Goal: Information Seeking & Learning: Learn about a topic

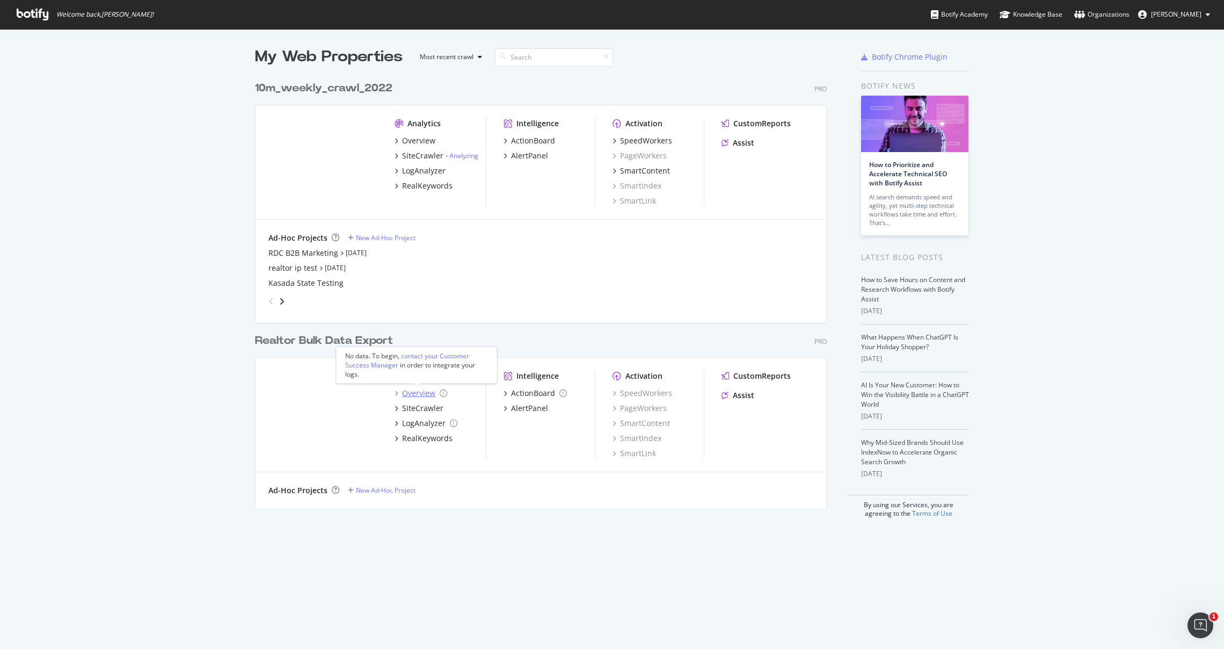
click at [418, 391] on div "Overview" at bounding box center [418, 393] width 33 height 11
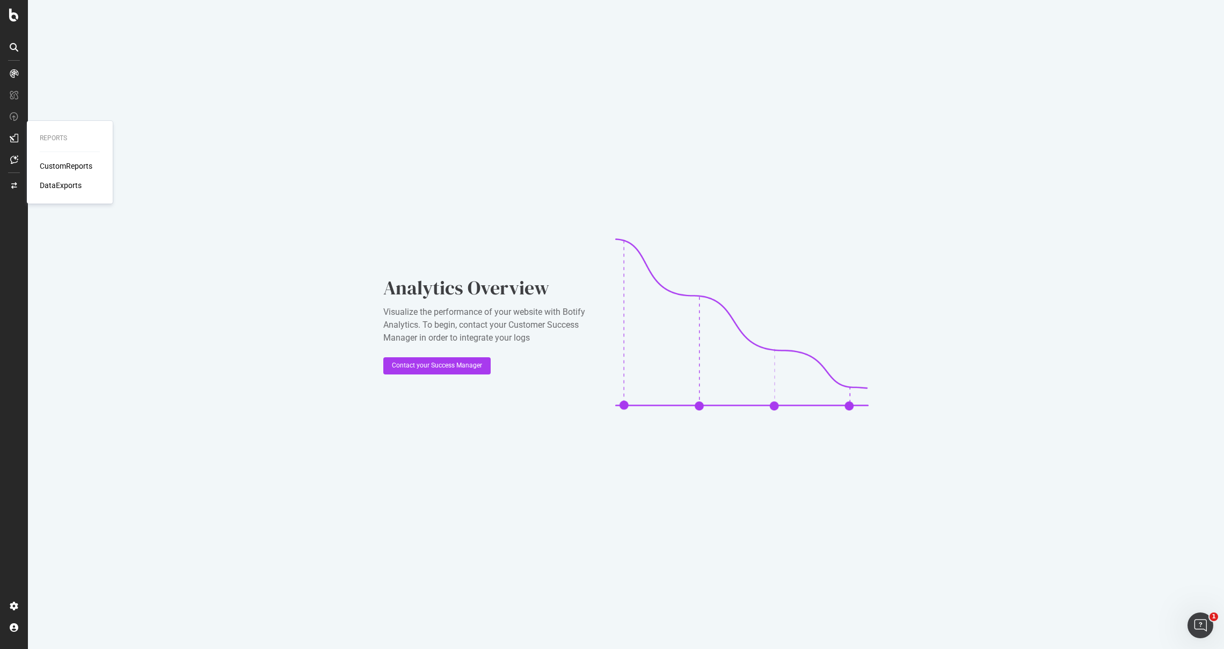
click at [18, 134] on icon at bounding box center [14, 138] width 9 height 9
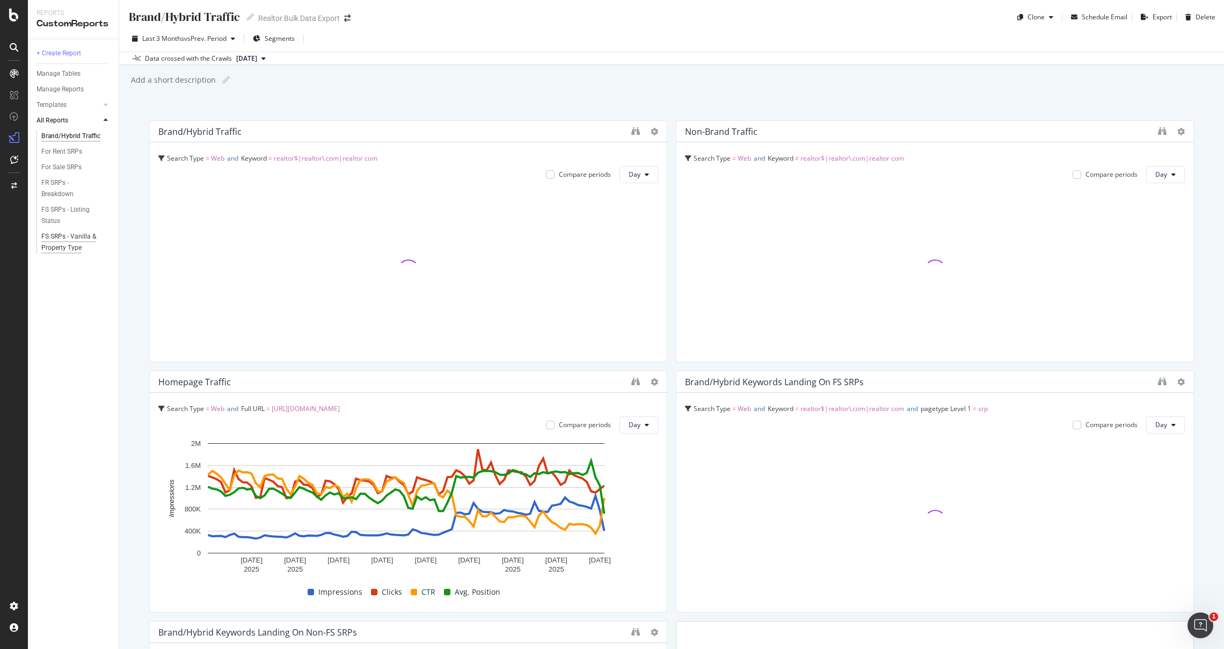
click at [60, 248] on div "FS SRPs - Vanilla & Property Type" at bounding box center [72, 242] width 63 height 23
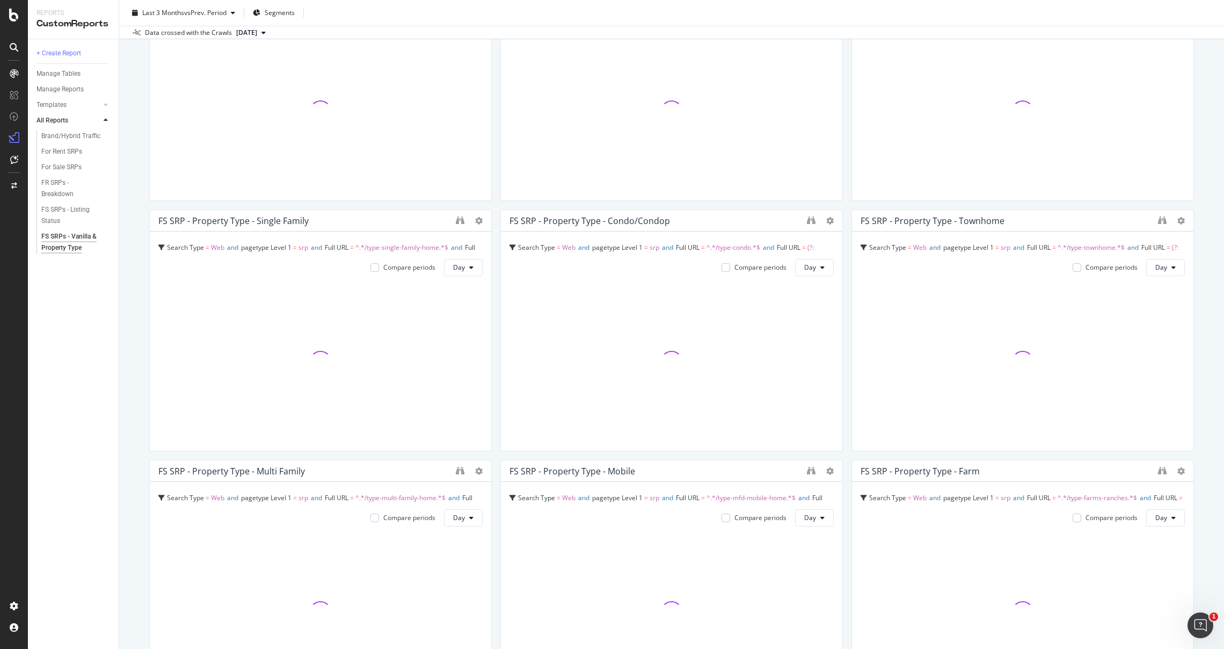
scroll to position [1002, 0]
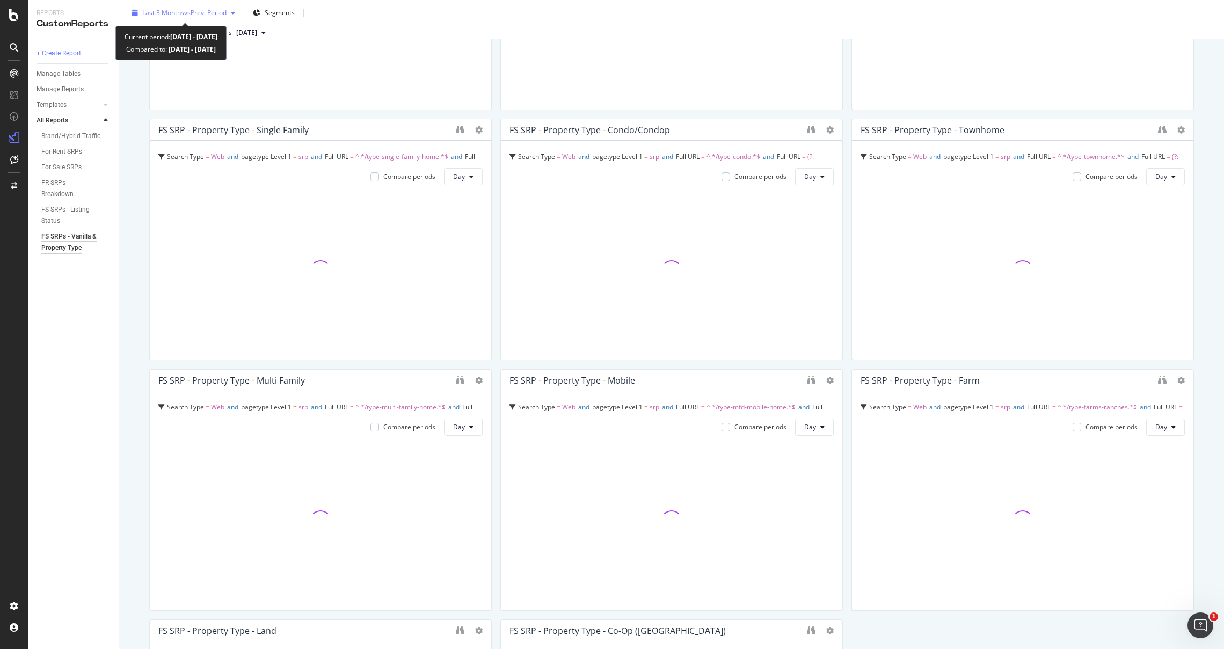
click at [226, 12] on span "vs Prev. Period" at bounding box center [205, 12] width 42 height 9
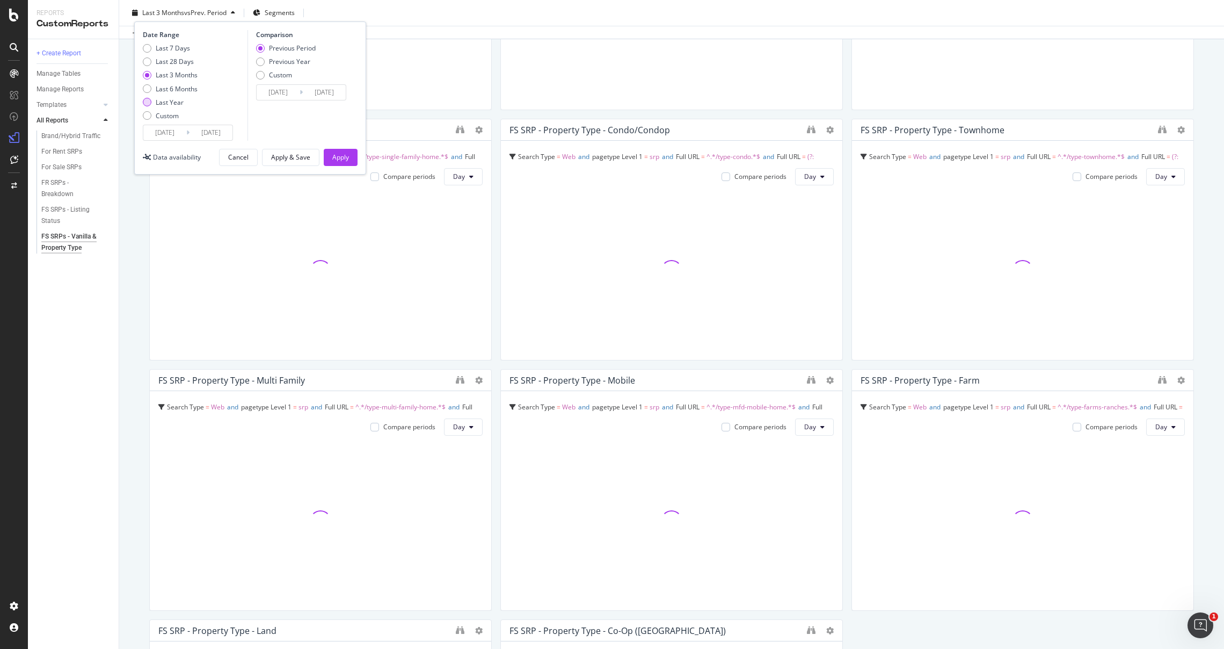
click at [164, 103] on div "Last Year" at bounding box center [170, 102] width 28 height 9
type input "[DATE]"
click at [346, 157] on div "Apply" at bounding box center [340, 156] width 17 height 9
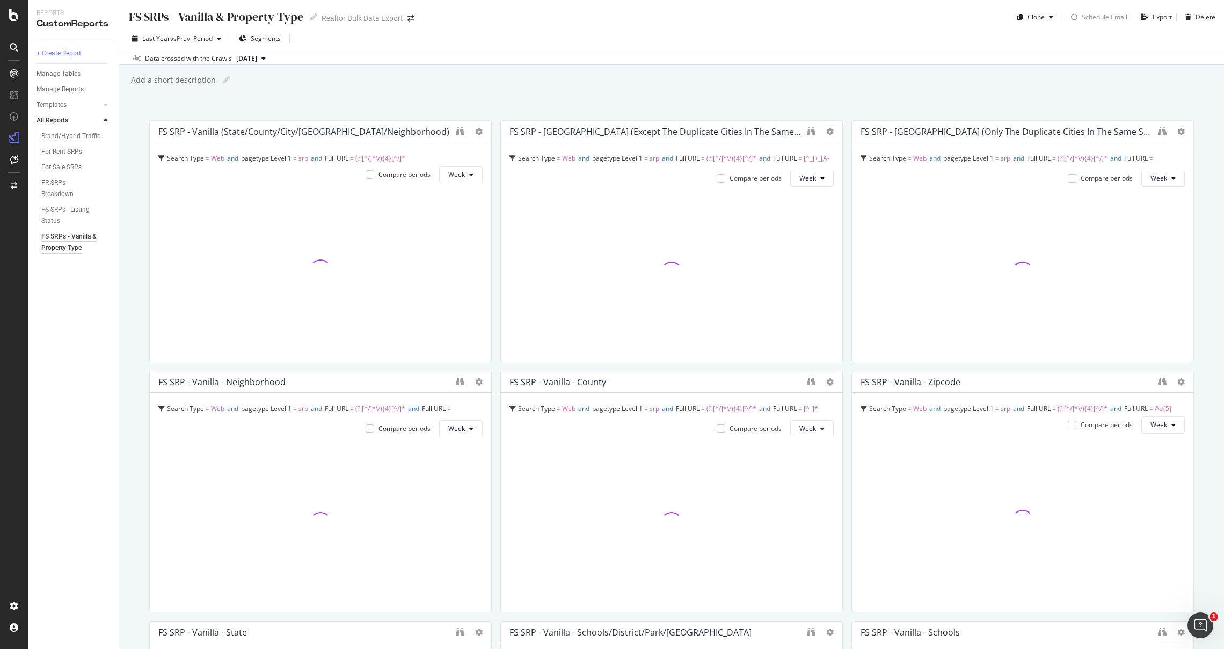
scroll to position [319, 0]
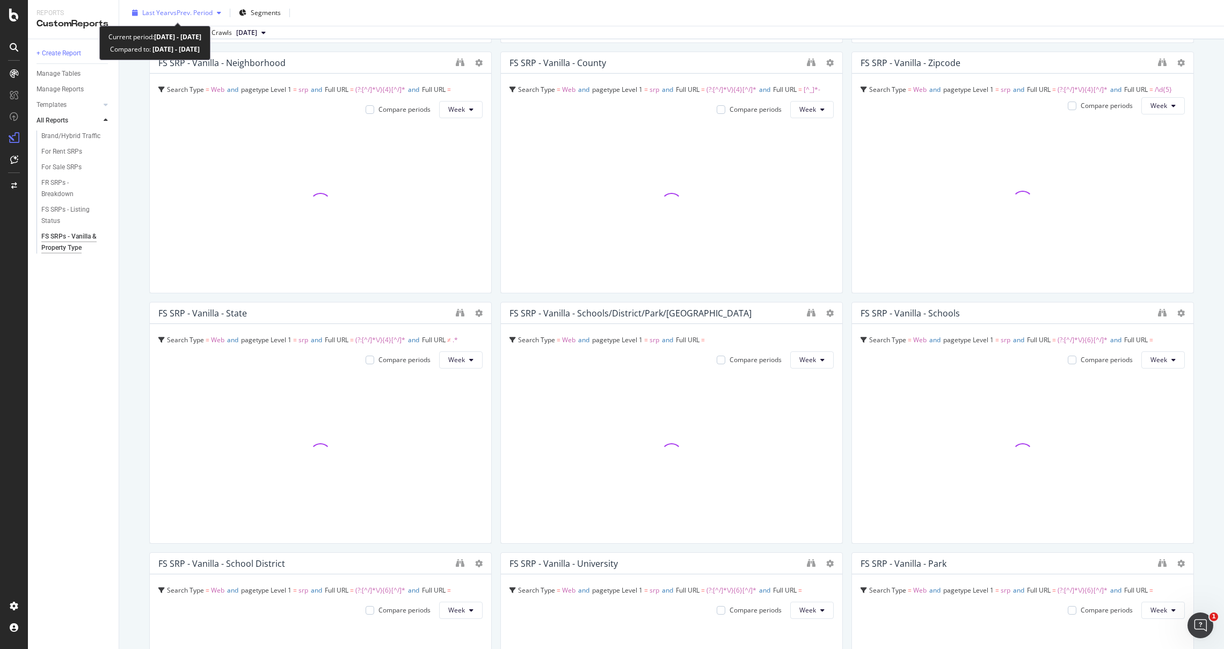
click at [215, 6] on div "Last Year vs Prev. Period" at bounding box center [177, 13] width 98 height 16
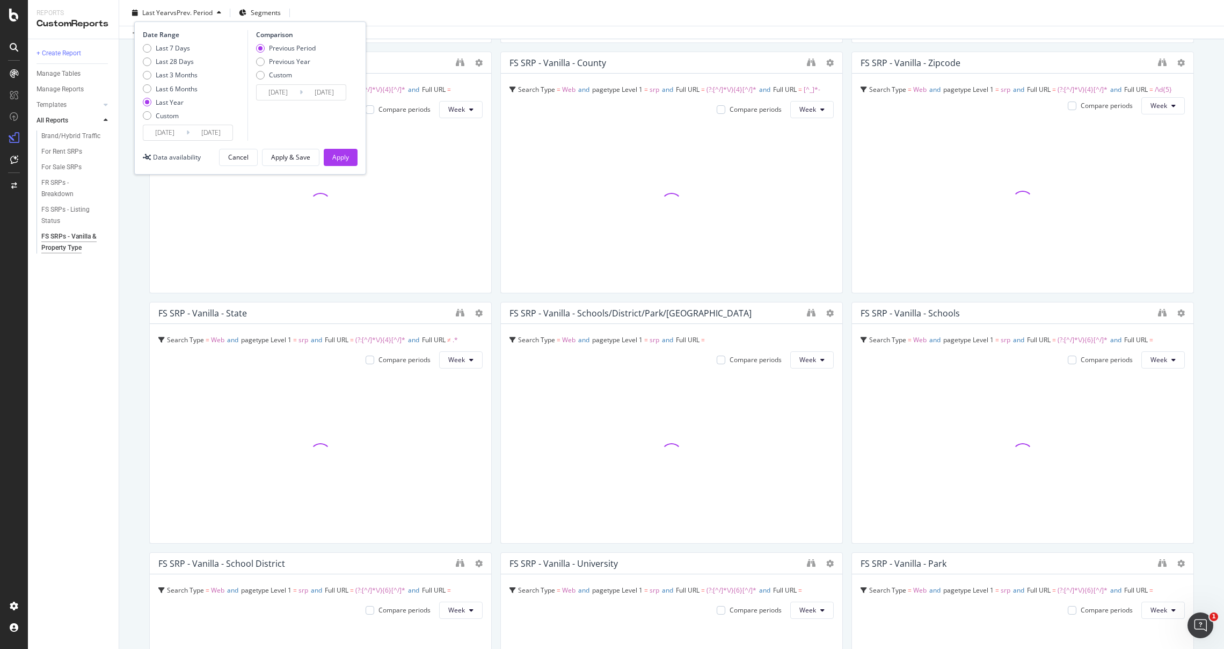
click at [171, 132] on input "[DATE]" at bounding box center [164, 132] width 43 height 15
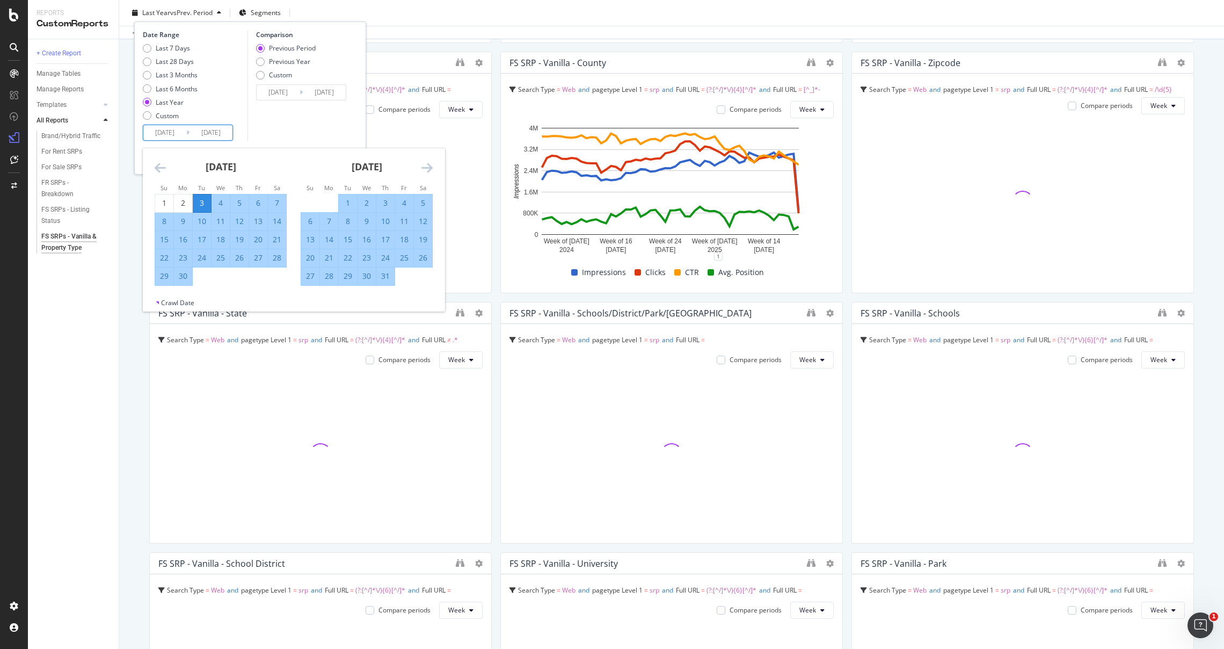
click at [160, 166] on icon "Move backward to switch to the previous month." at bounding box center [160, 167] width 11 height 13
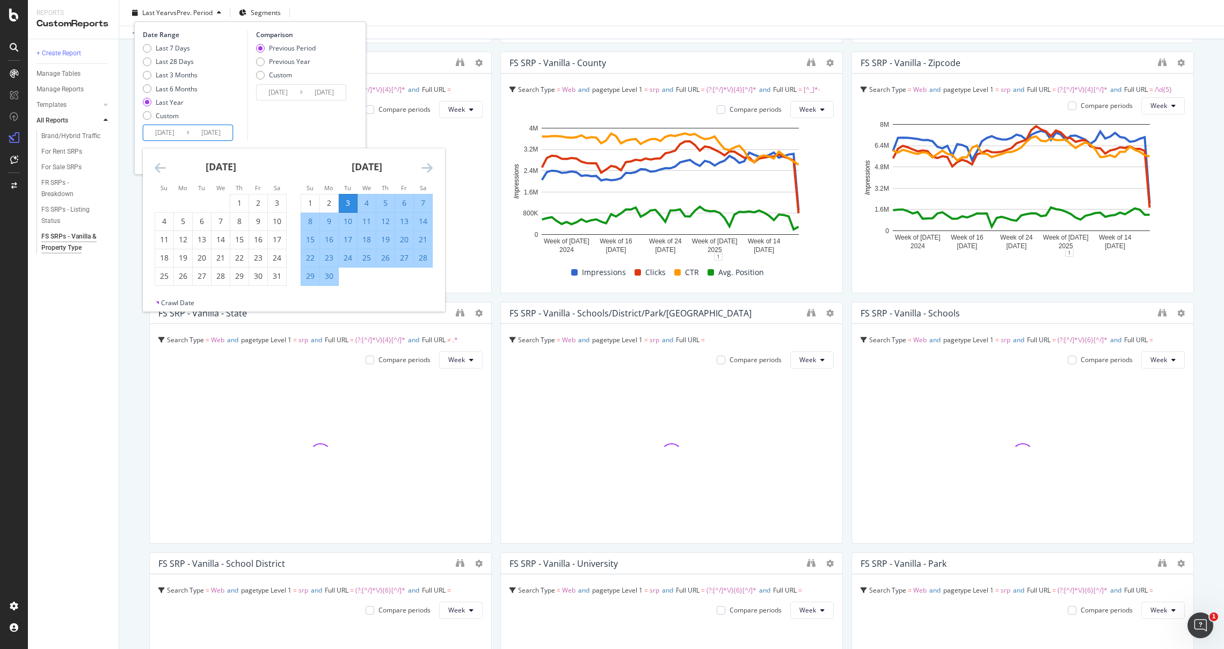
click at [160, 166] on icon "Move backward to switch to the previous month." at bounding box center [160, 167] width 11 height 13
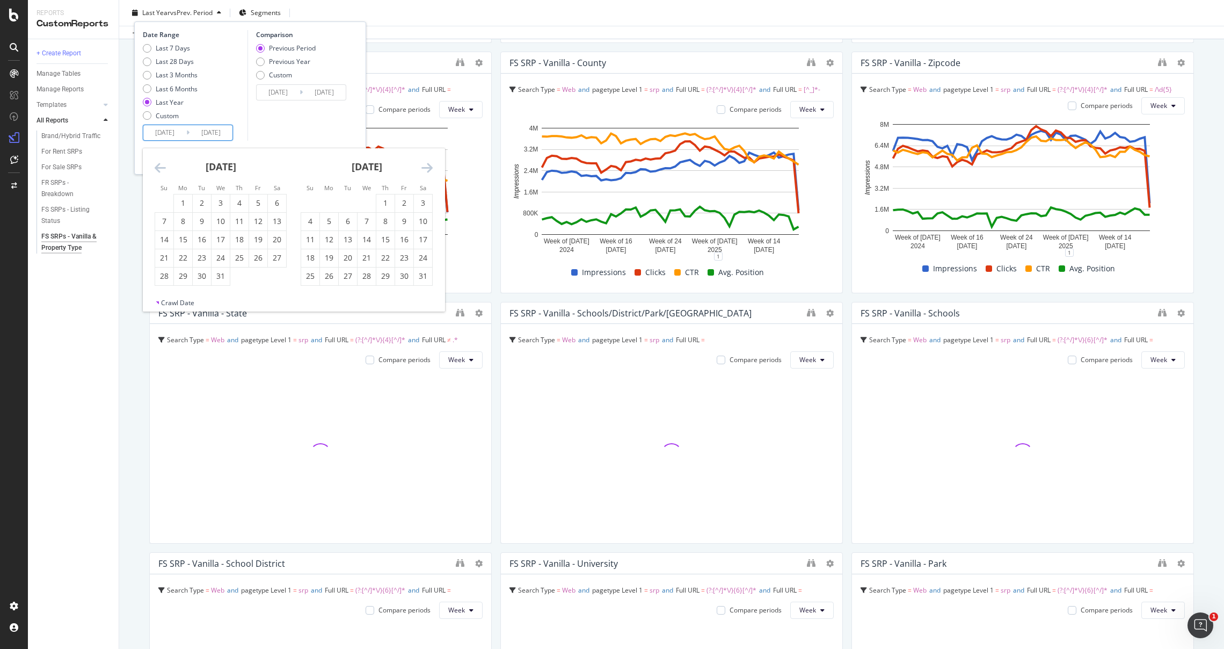
click at [160, 166] on icon "Move backward to switch to the previous month." at bounding box center [160, 167] width 11 height 13
click at [322, 200] on div "1" at bounding box center [329, 203] width 18 height 11
type input "[DATE]"
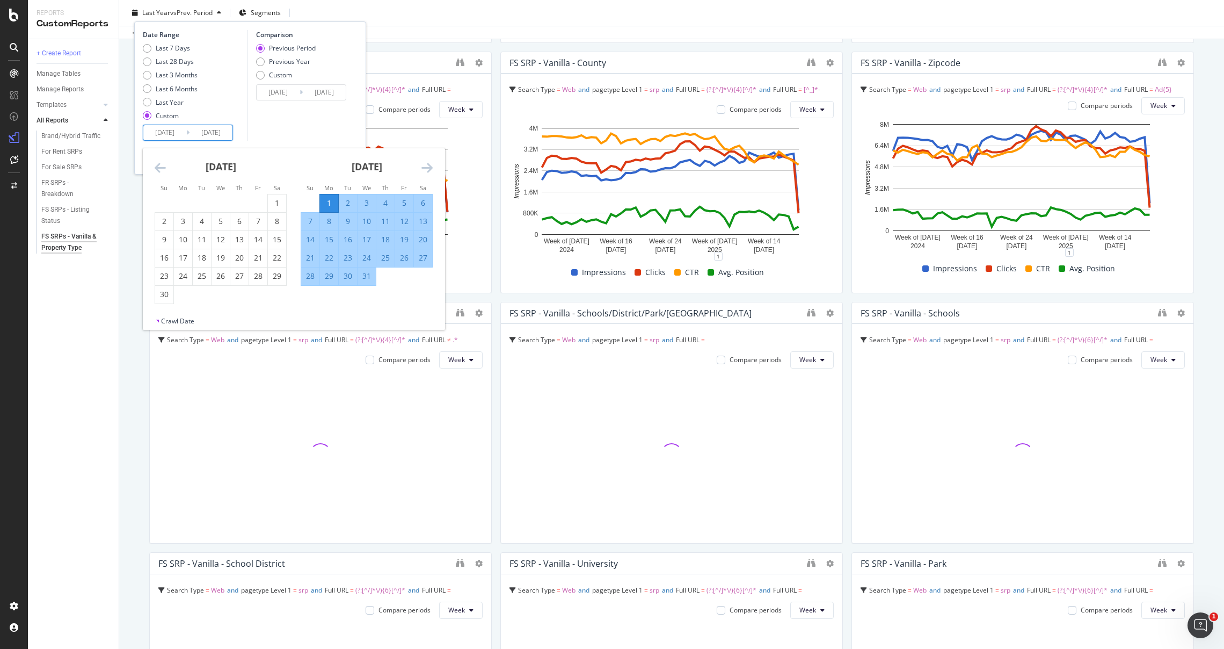
click at [310, 109] on div "Comparison Previous Period Previous Year Custom [DATE] Navigate forward to inte…" at bounding box center [299, 85] width 102 height 111
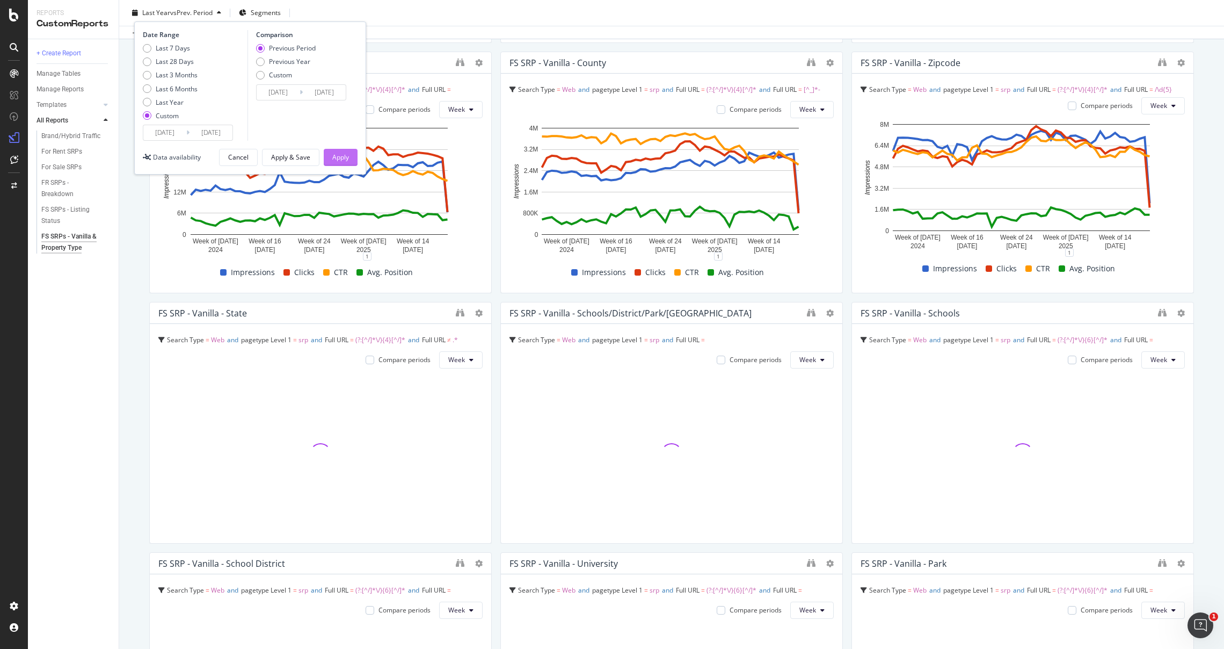
click at [338, 156] on div "Apply" at bounding box center [340, 156] width 17 height 9
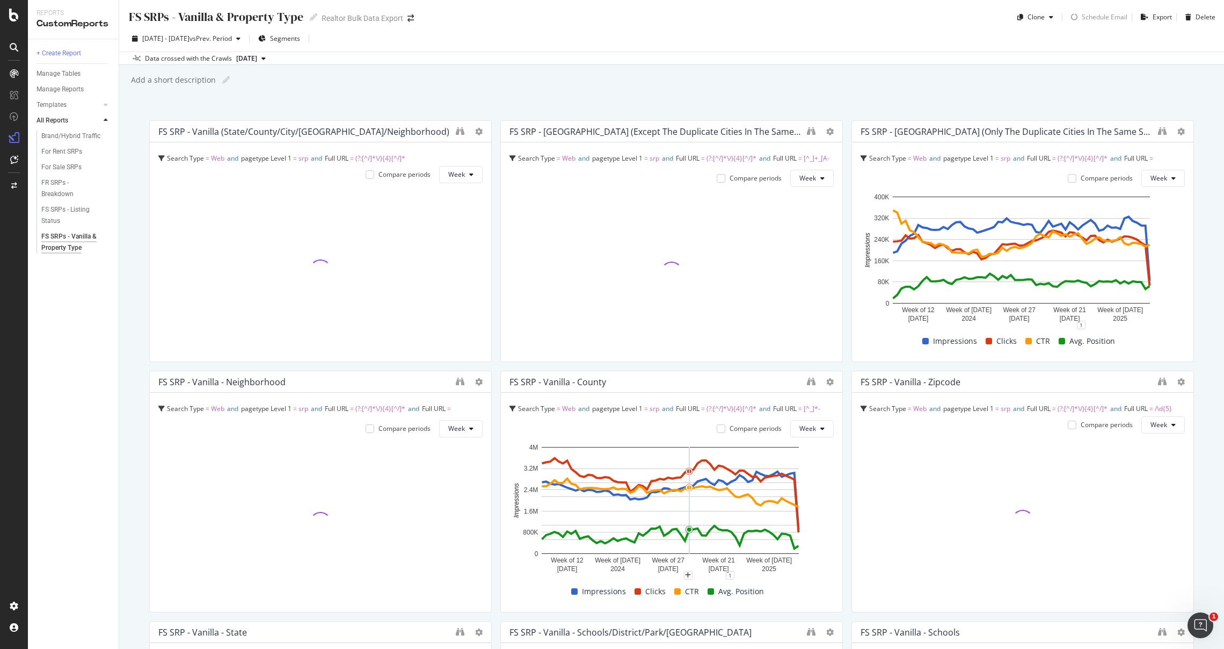
scroll to position [491, 0]
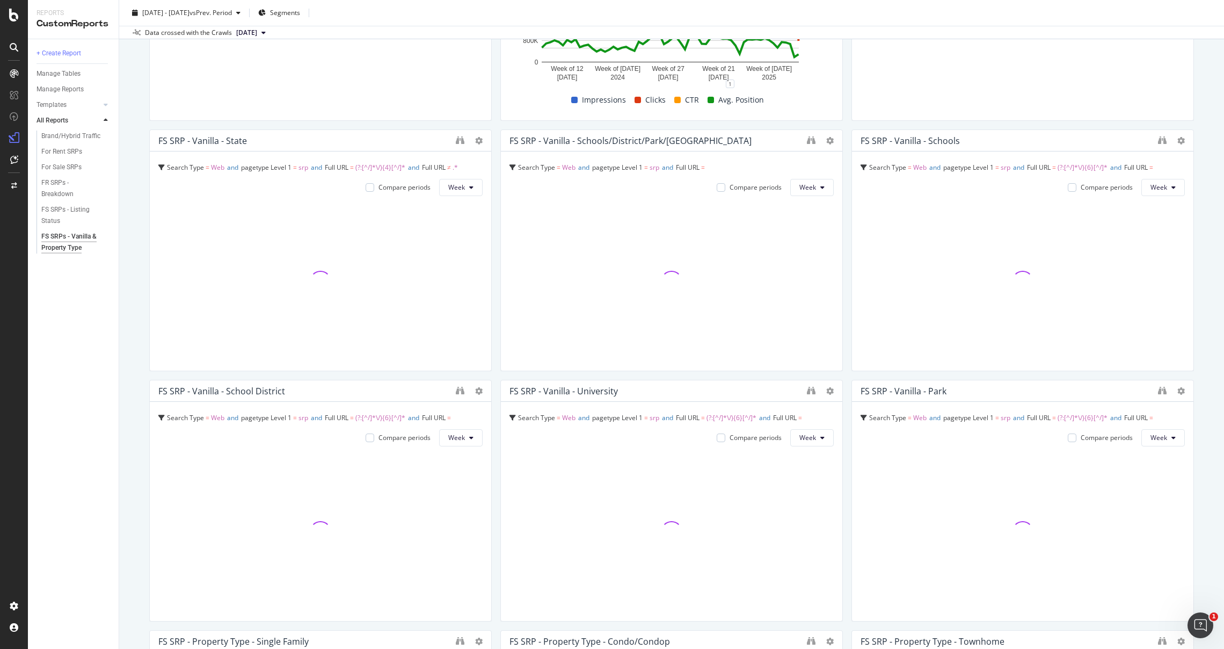
click at [130, 416] on div "FS SRPs - Vanilla & Property Type FS SRPs - Vanilla & Property Type Realtor Bul…" at bounding box center [671, 324] width 1105 height 649
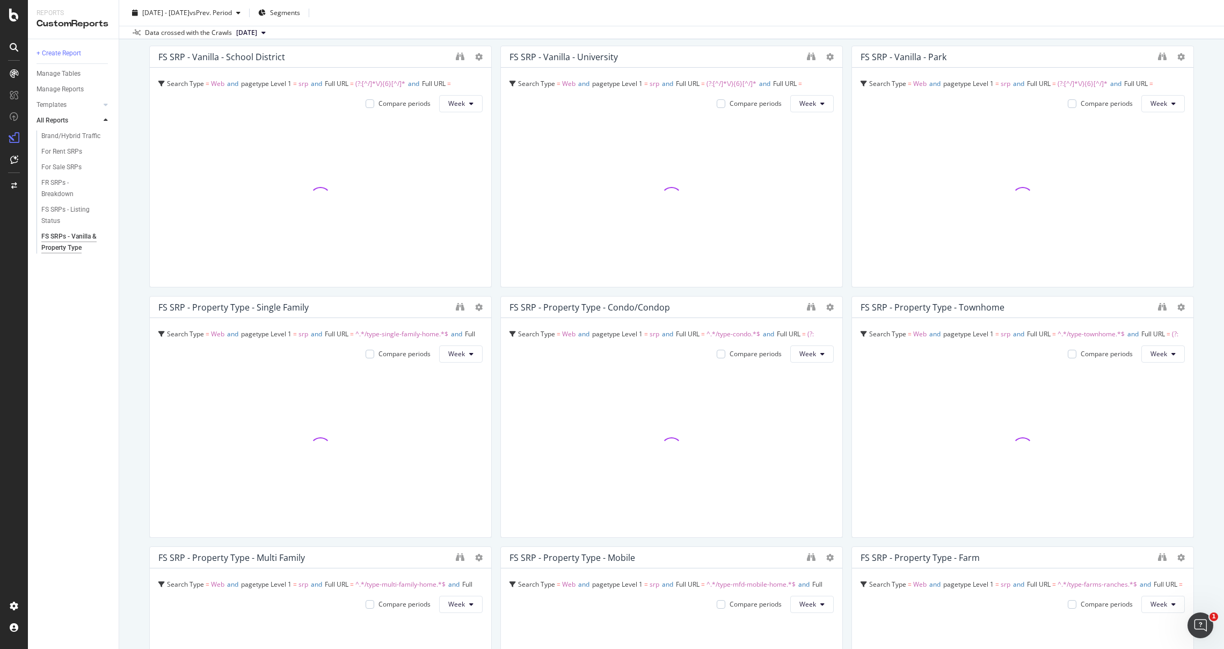
scroll to position [1125, 0]
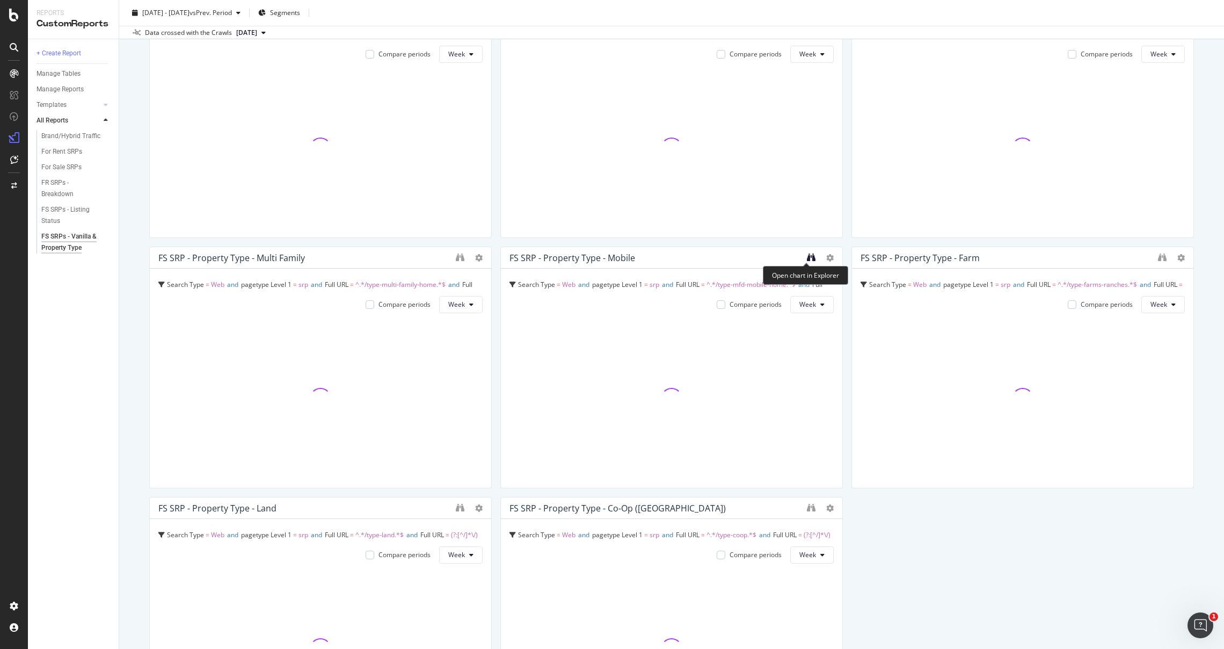
click at [808, 261] on icon "binoculars" at bounding box center [811, 257] width 9 height 9
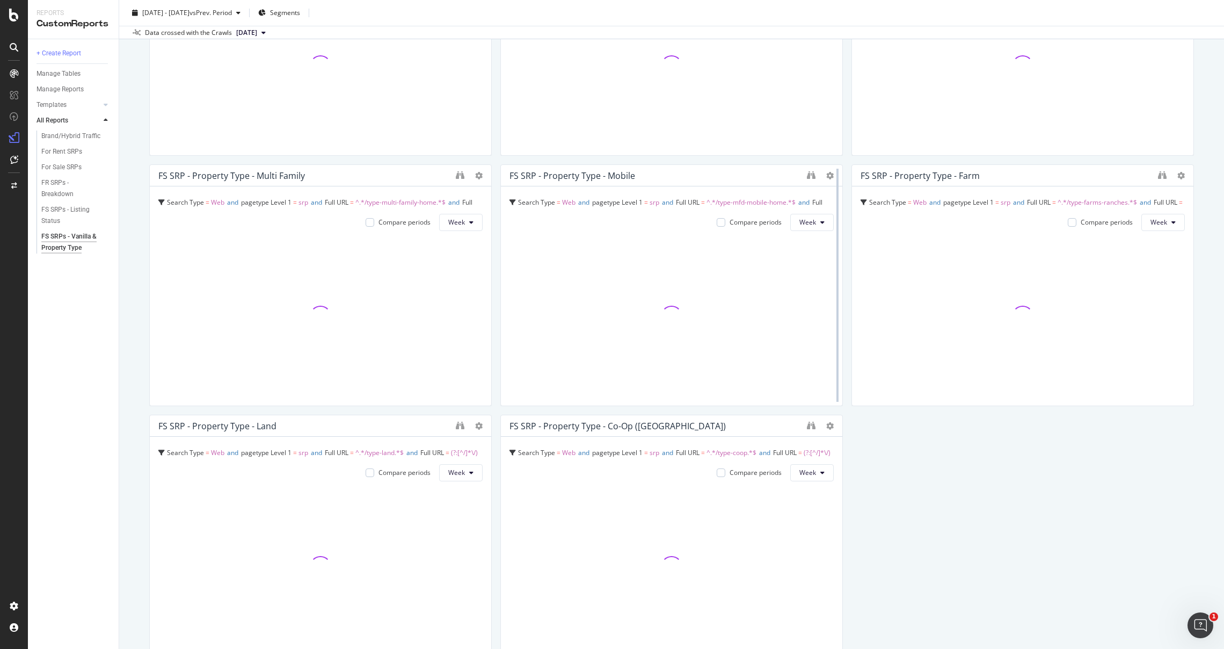
scroll to position [1269, 0]
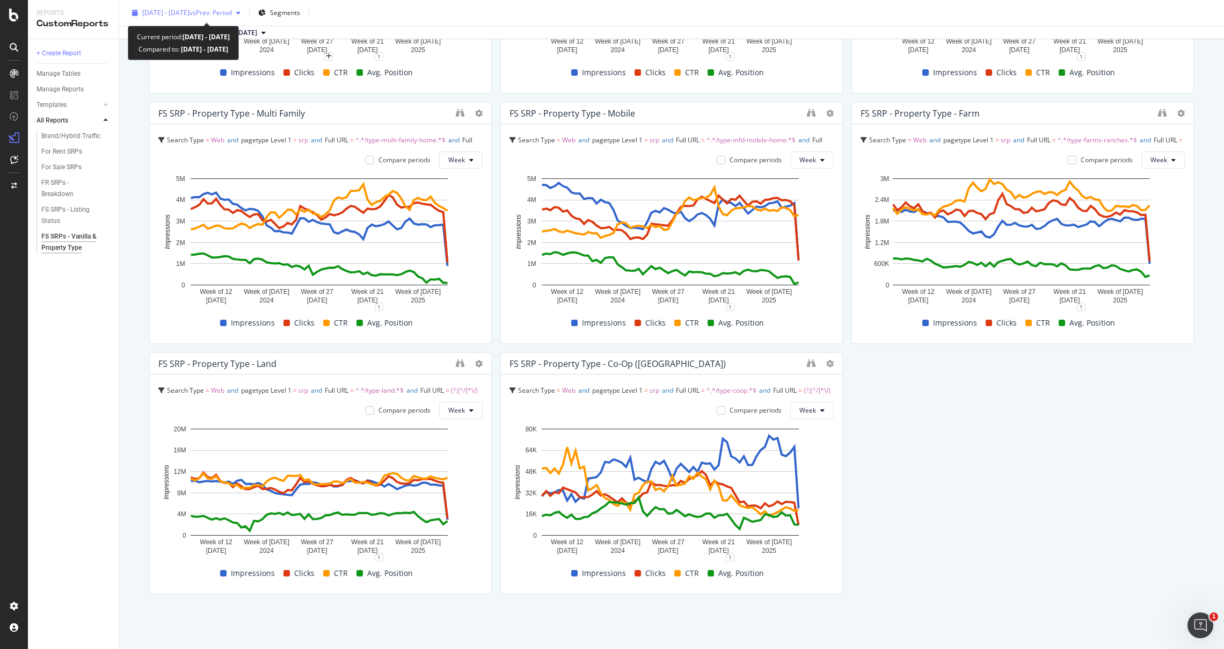
click at [232, 15] on span "vs Prev. Period" at bounding box center [211, 12] width 42 height 9
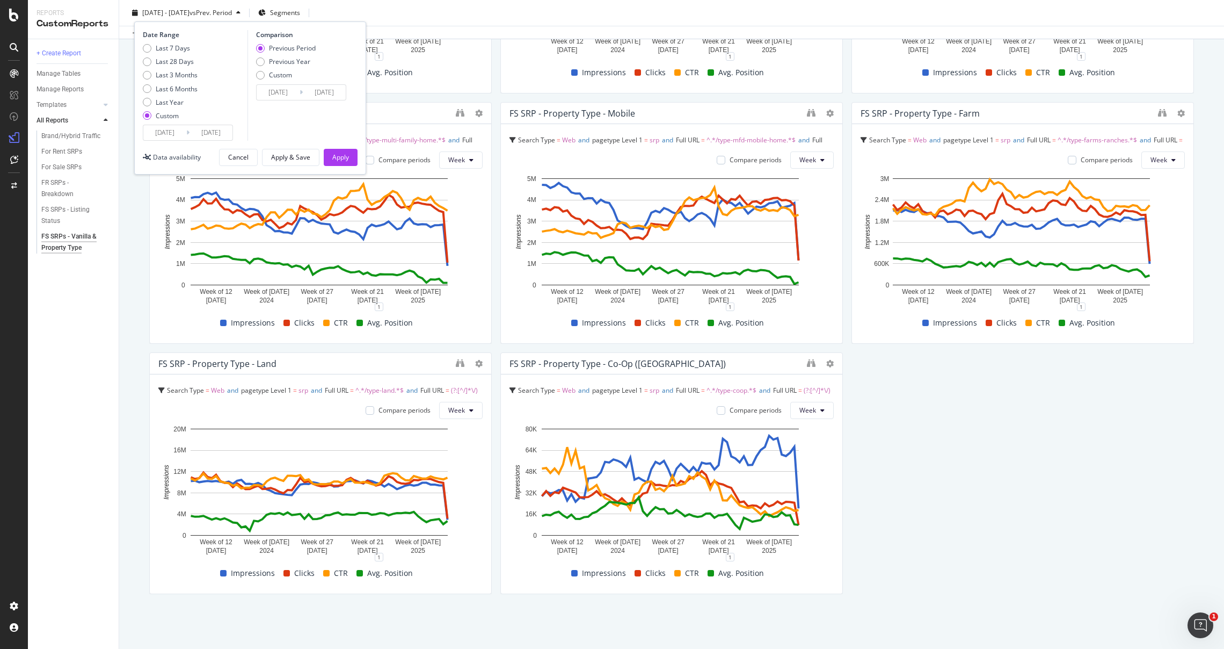
click at [217, 134] on input "[DATE]" at bounding box center [211, 132] width 43 height 15
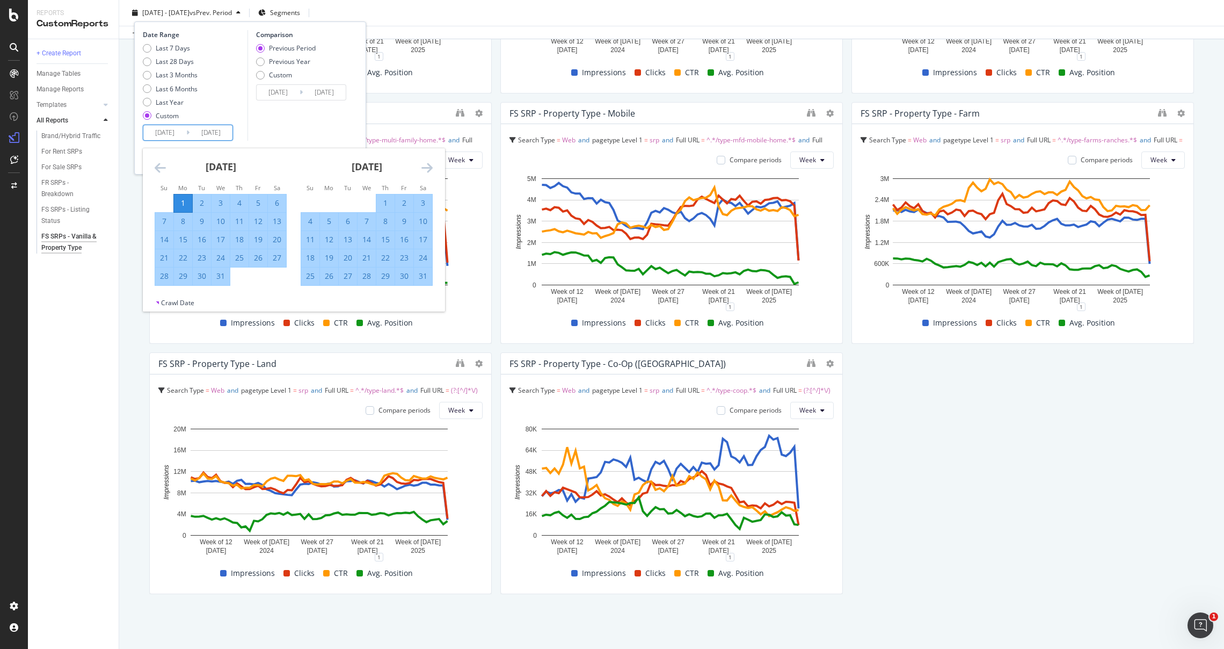
click at [427, 169] on icon "Move forward to switch to the next month." at bounding box center [426, 167] width 11 height 13
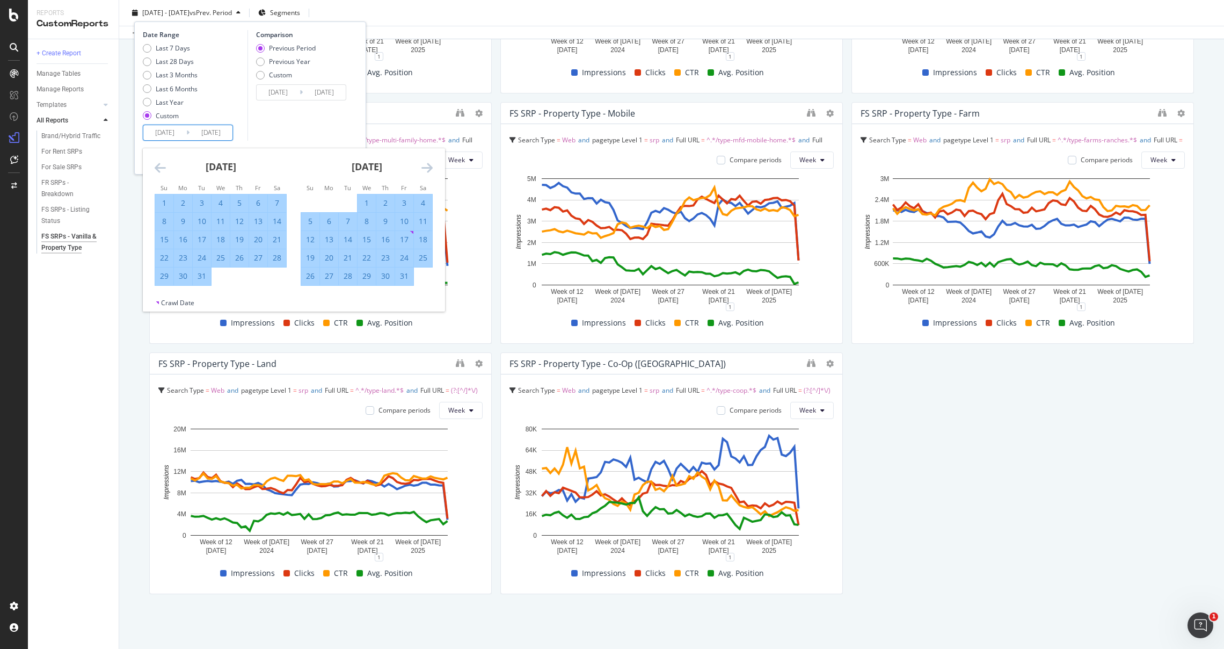
click at [427, 169] on icon "Move forward to switch to the next month." at bounding box center [426, 167] width 11 height 13
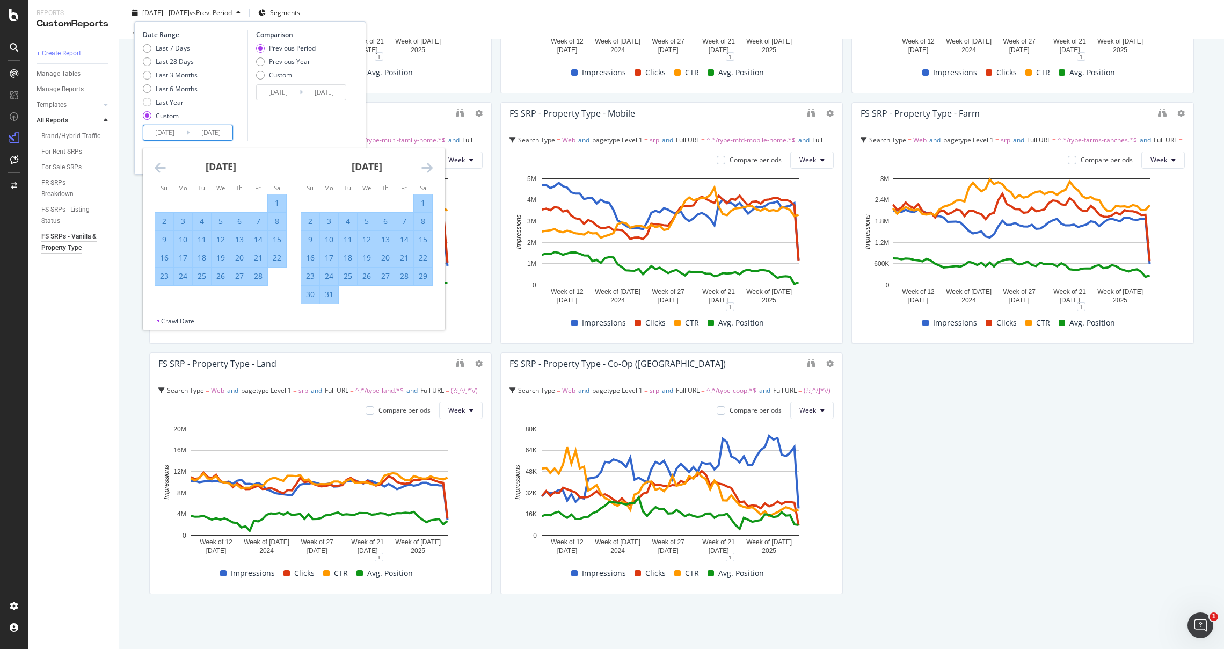
click at [427, 169] on icon "Move forward to switch to the next month." at bounding box center [426, 167] width 11 height 13
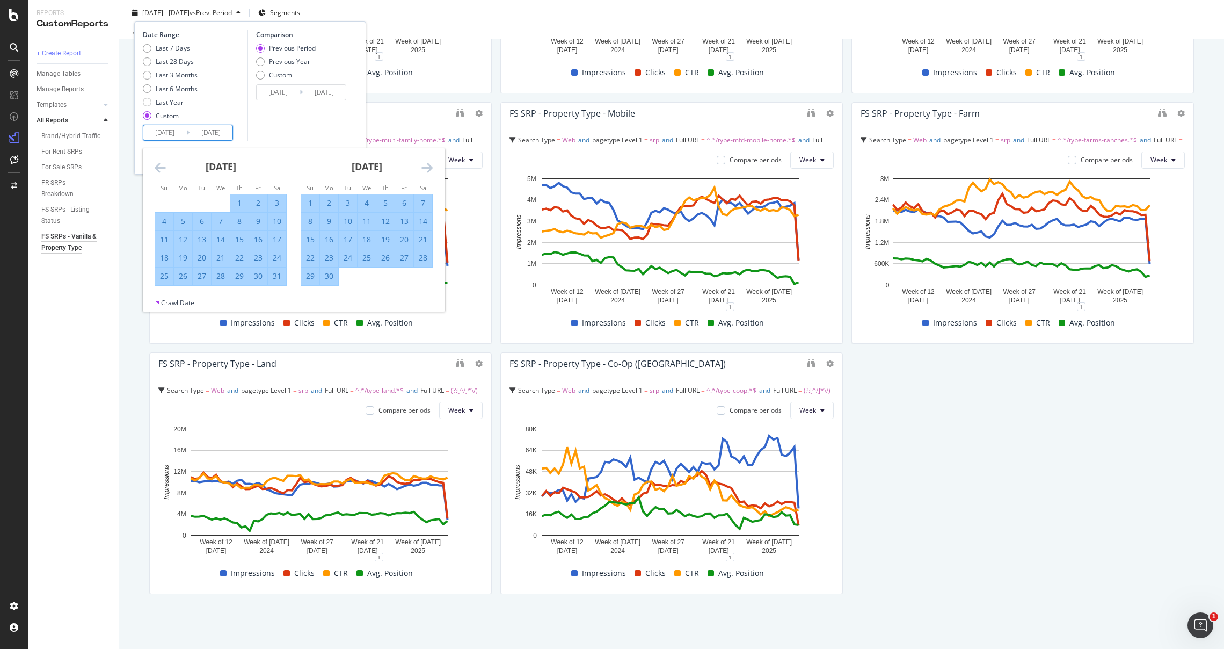
click at [427, 169] on icon "Move forward to switch to the next month." at bounding box center [426, 167] width 11 height 13
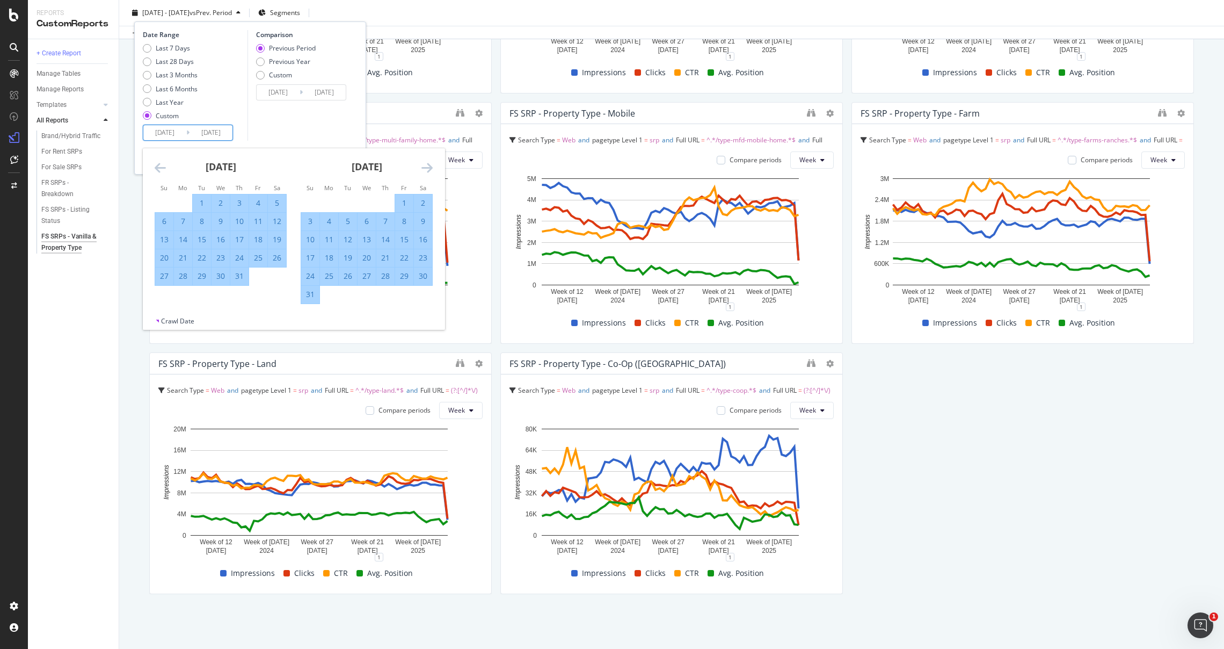
click at [427, 169] on icon "Move forward to switch to the next month." at bounding box center [426, 167] width 11 height 13
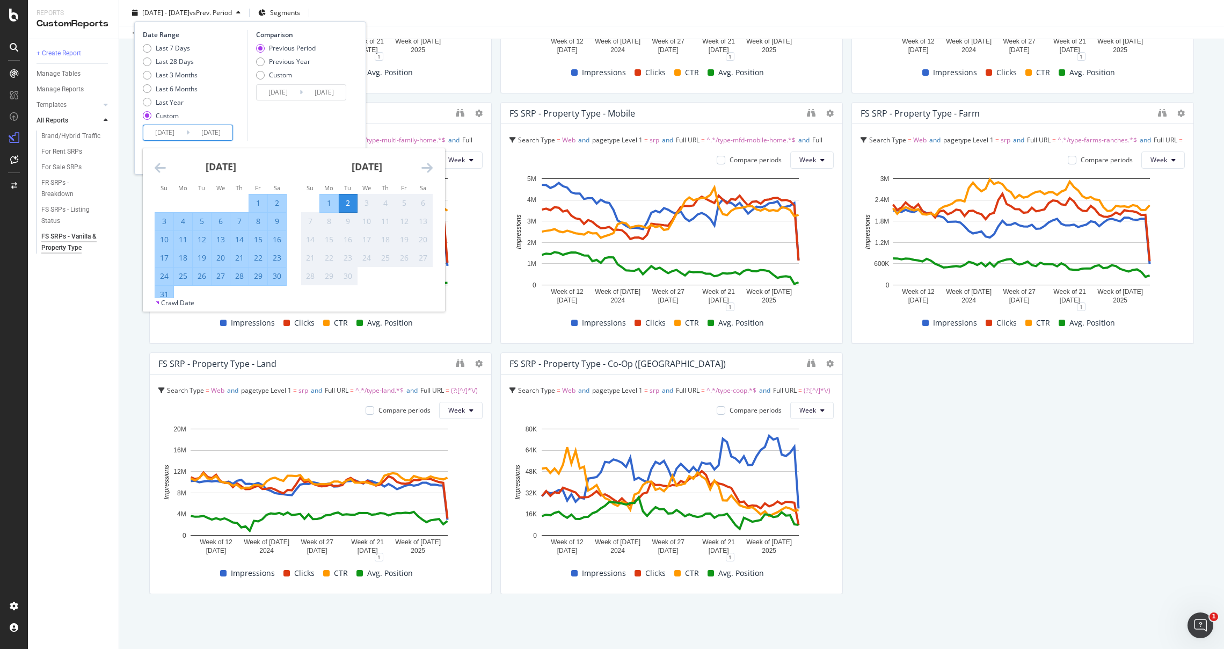
click at [163, 294] on div "31" at bounding box center [164, 294] width 18 height 11
type input "[DATE]"
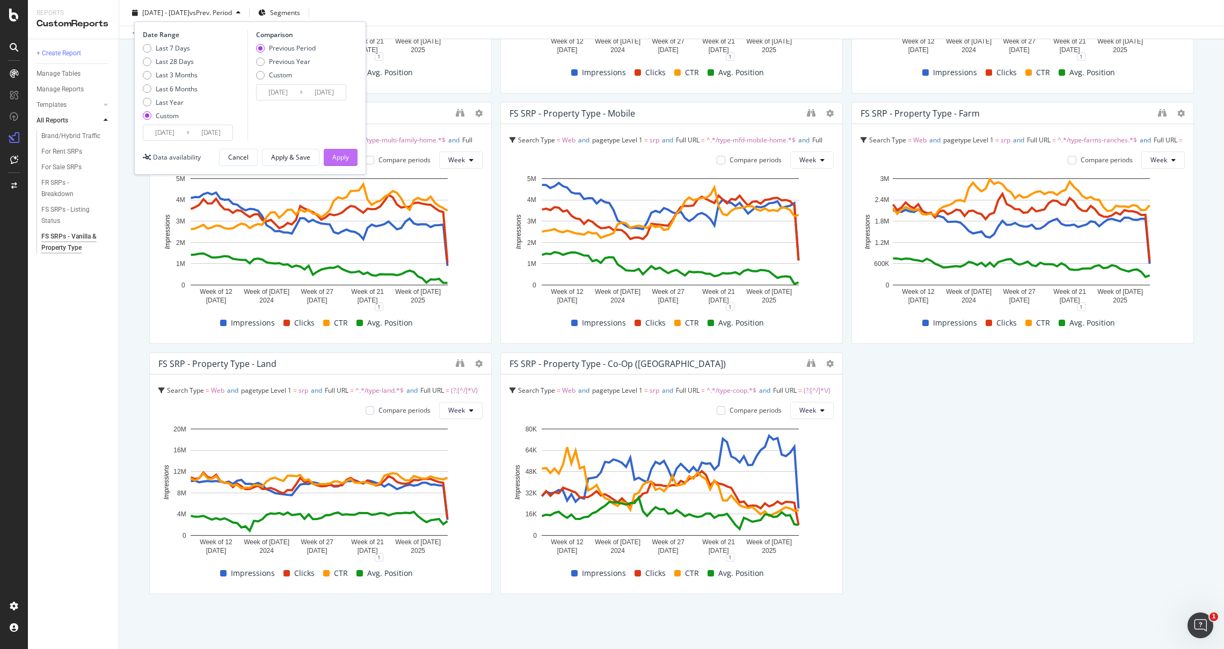
click at [328, 153] on button "Apply" at bounding box center [341, 157] width 34 height 17
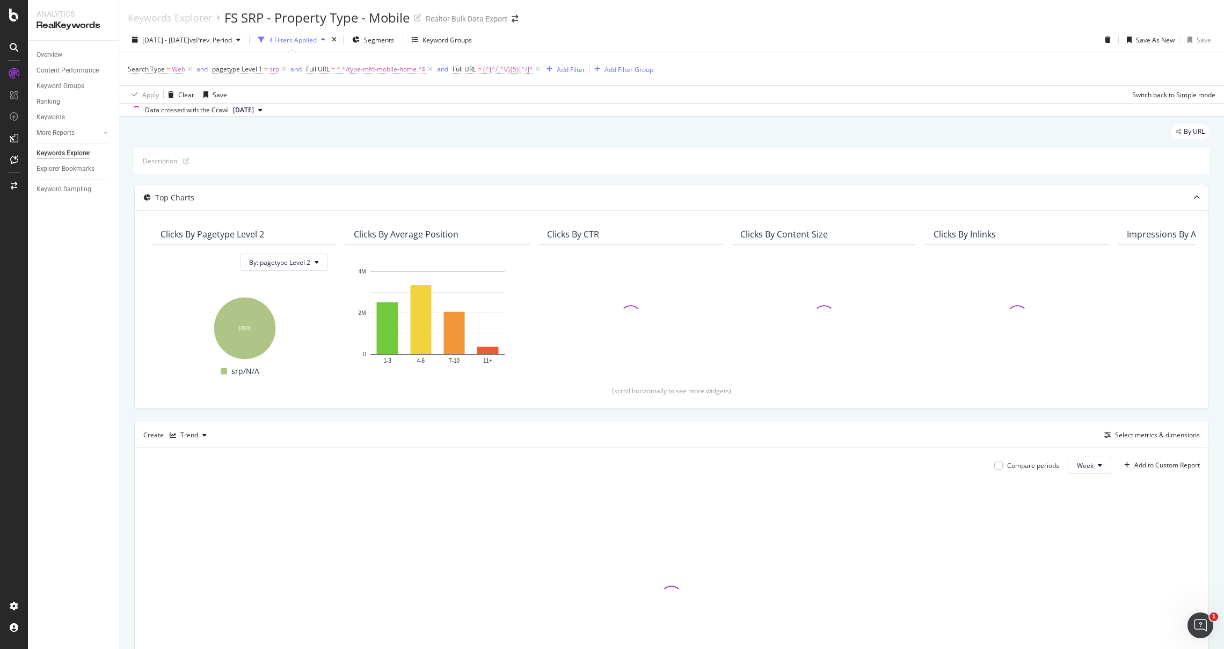
click at [245, 28] on div "2024 Jul. 1st - 2025 Sep. 2nd vs Prev. Period 4 Filters Applied Segments Keywor…" at bounding box center [671, 72] width 1105 height 90
click at [232, 39] on span "vs Prev. Period" at bounding box center [211, 39] width 42 height 9
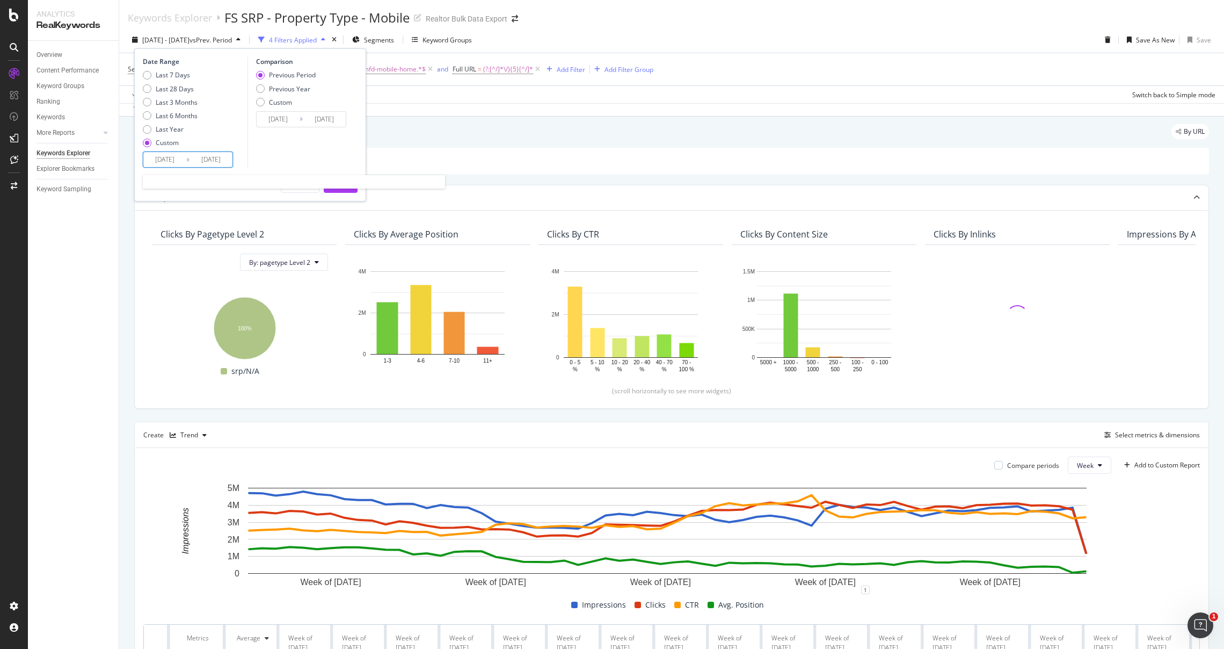
click at [223, 154] on input "[DATE]" at bounding box center [211, 159] width 43 height 15
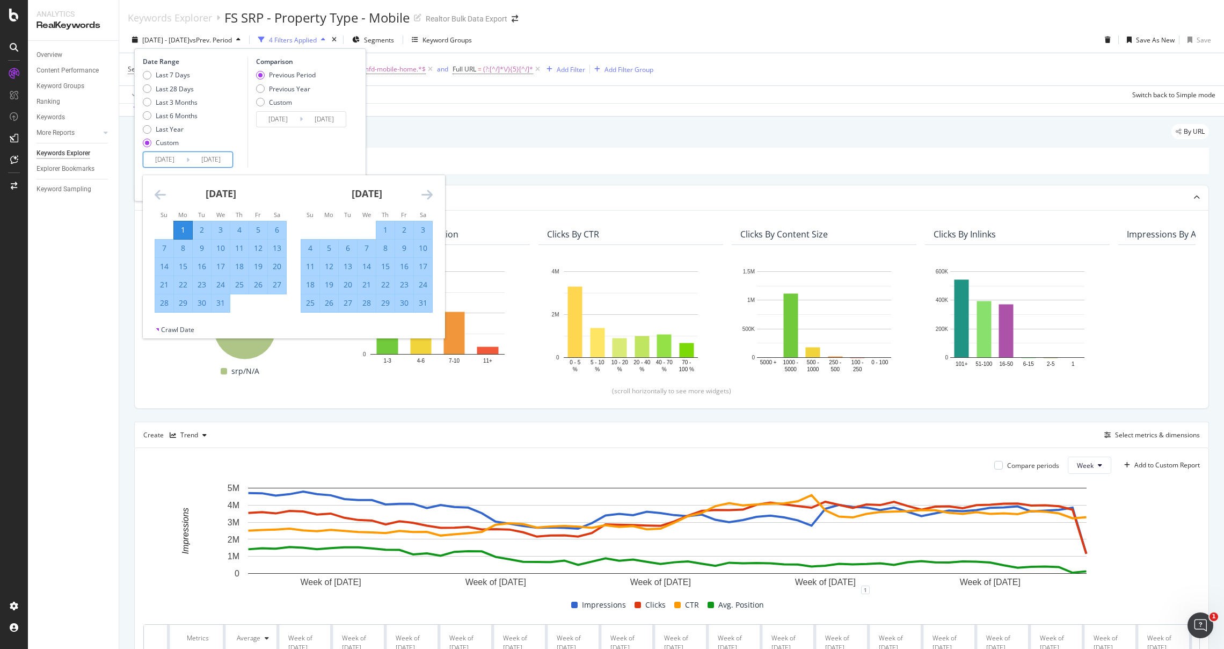
click at [430, 191] on icon "Move forward to switch to the next month." at bounding box center [426, 194] width 11 height 13
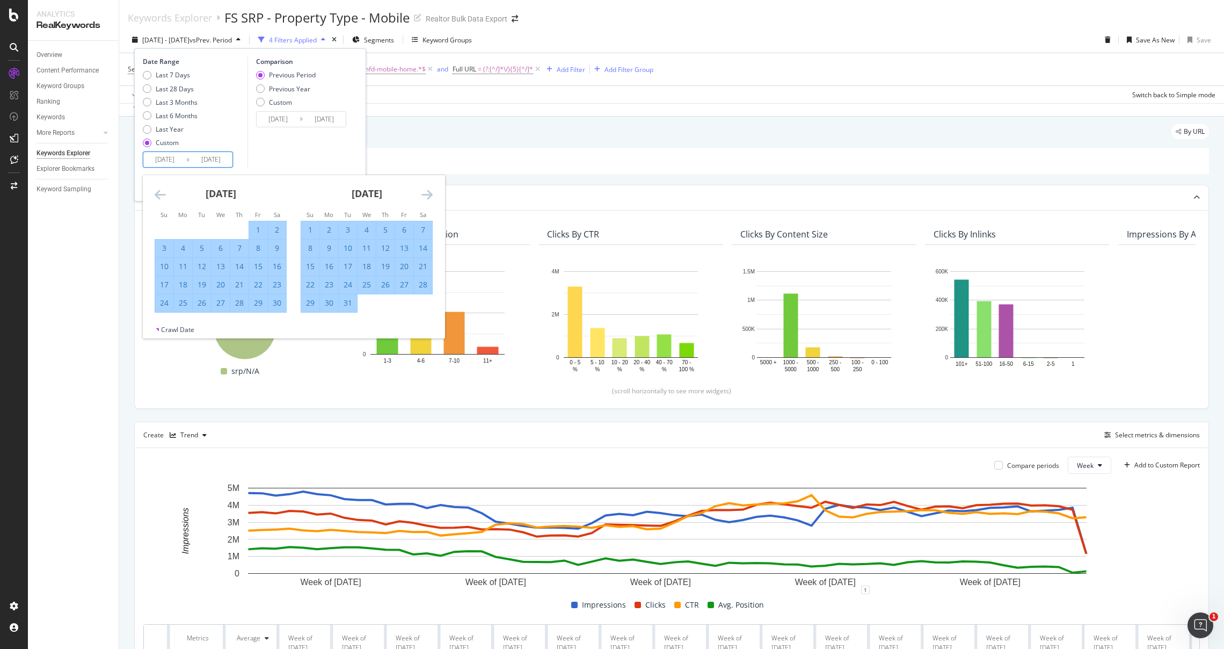
click at [430, 191] on icon "Move forward to switch to the next month." at bounding box center [426, 194] width 11 height 13
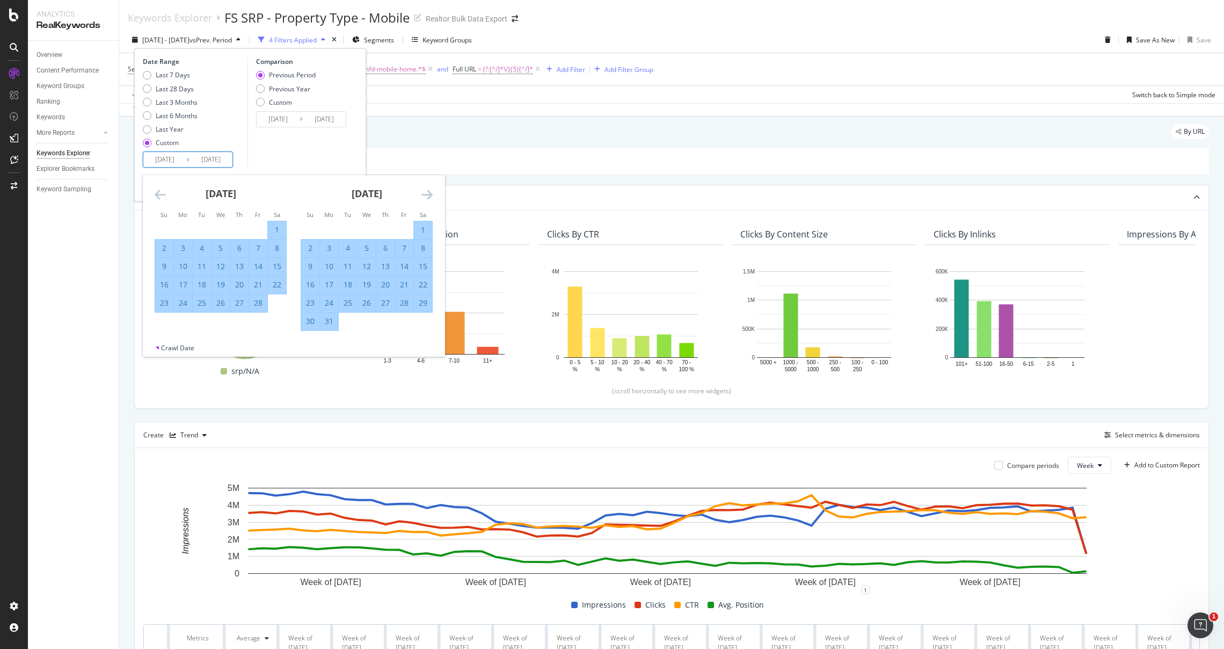
click at [430, 191] on icon "Move forward to switch to the next month." at bounding box center [426, 194] width 11 height 13
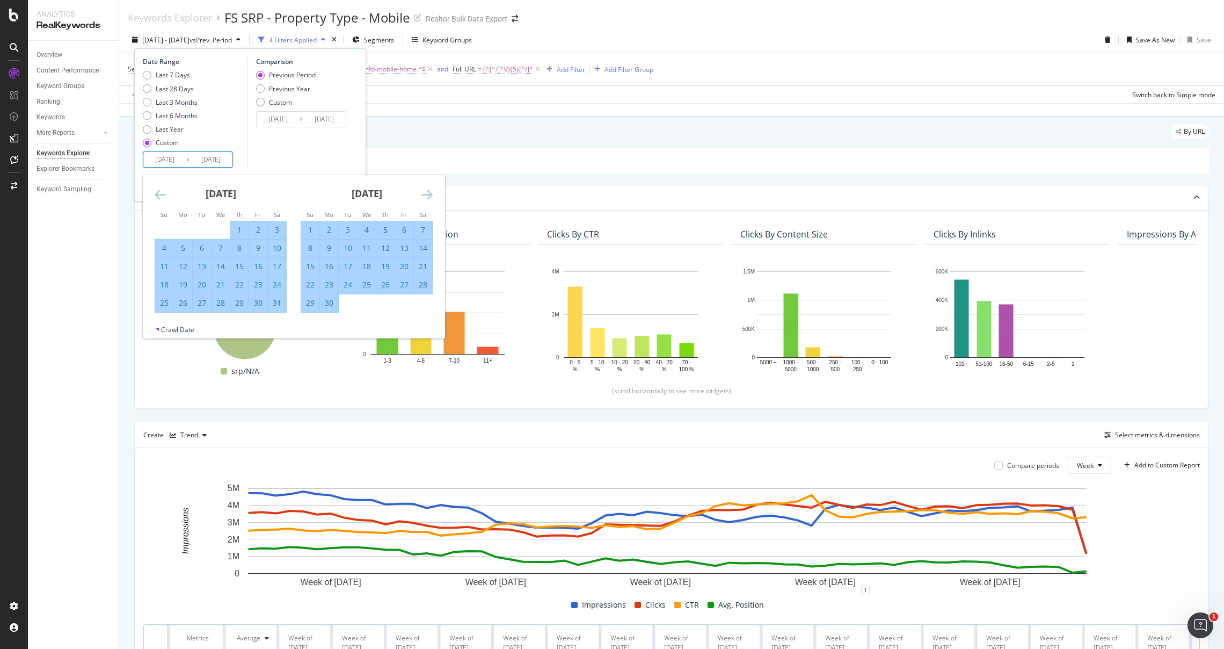
click at [430, 191] on icon "Move forward to switch to the next month." at bounding box center [426, 194] width 11 height 13
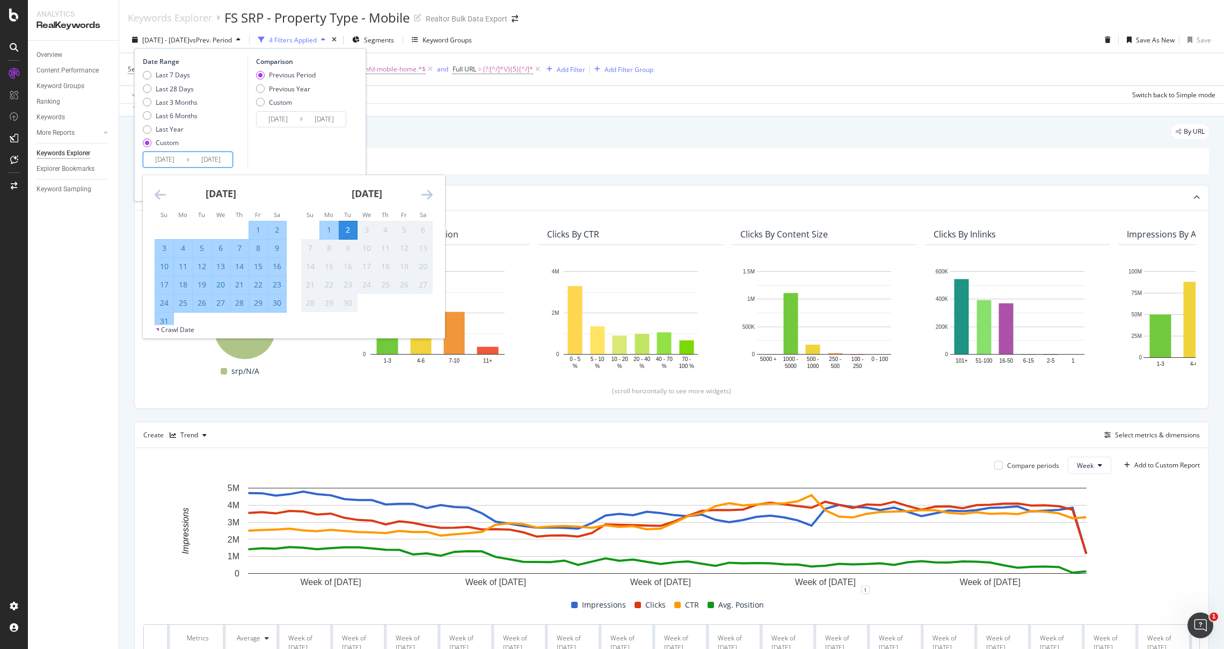
click at [161, 320] on div "31" at bounding box center [164, 321] width 18 height 11
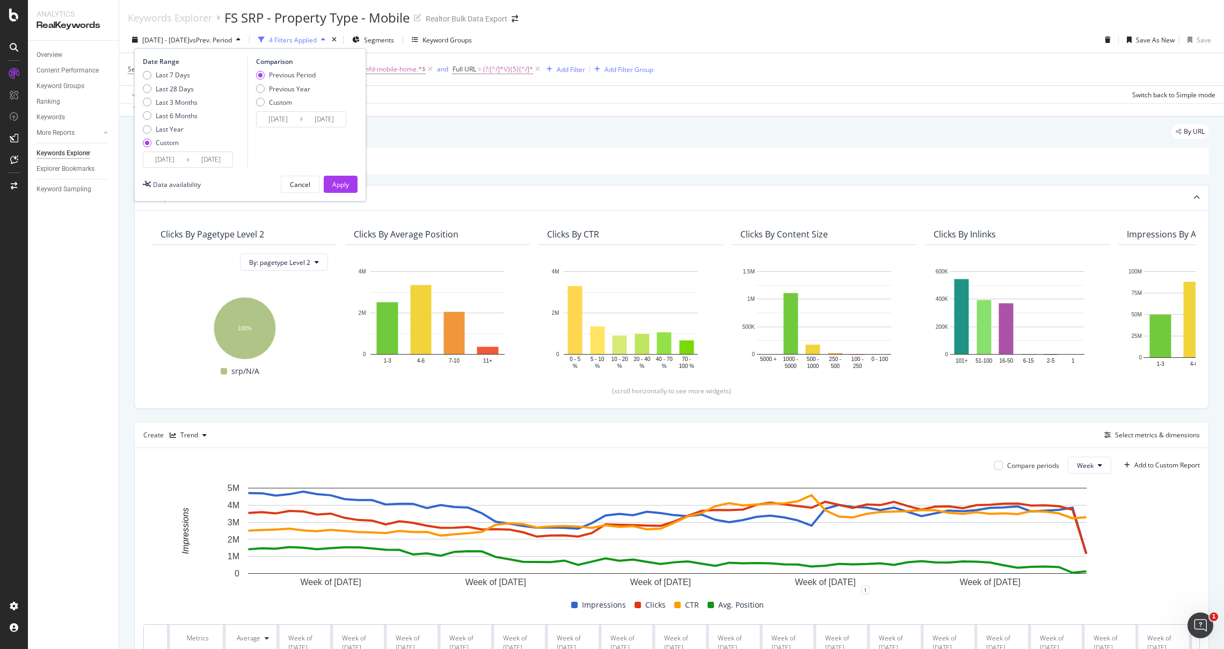
type input "[DATE]"
click at [349, 180] on button "Apply" at bounding box center [341, 184] width 34 height 17
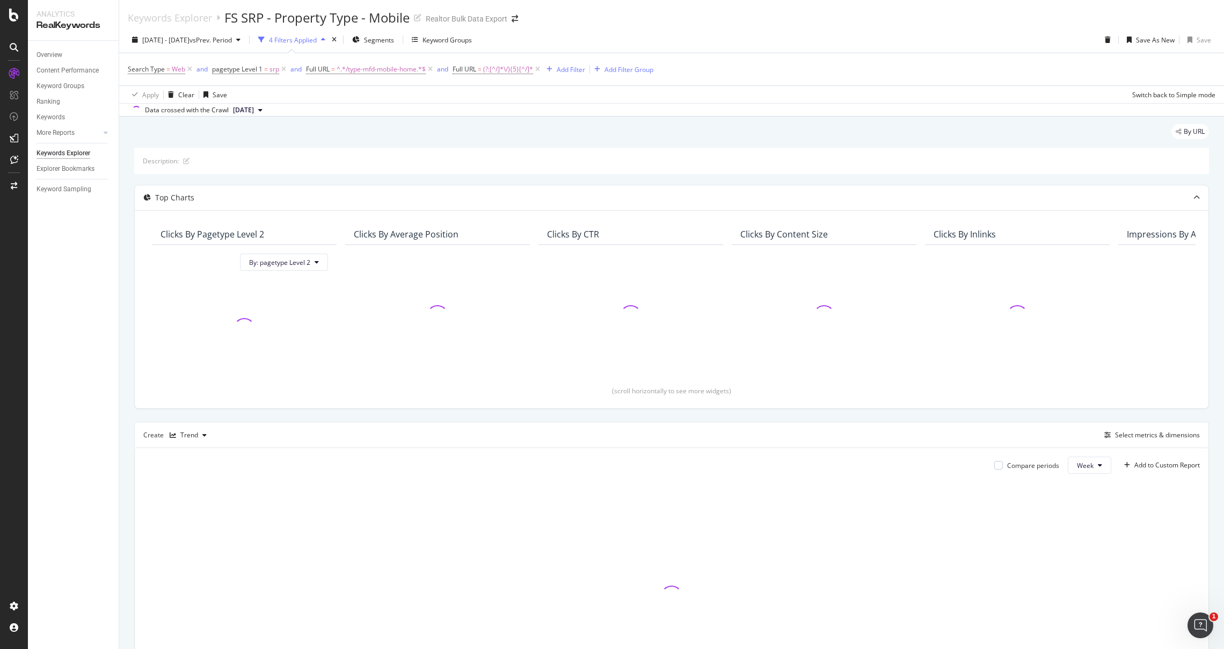
scroll to position [2, 0]
click at [185, 33] on span "[DATE] - [DATE]" at bounding box center [165, 37] width 47 height 9
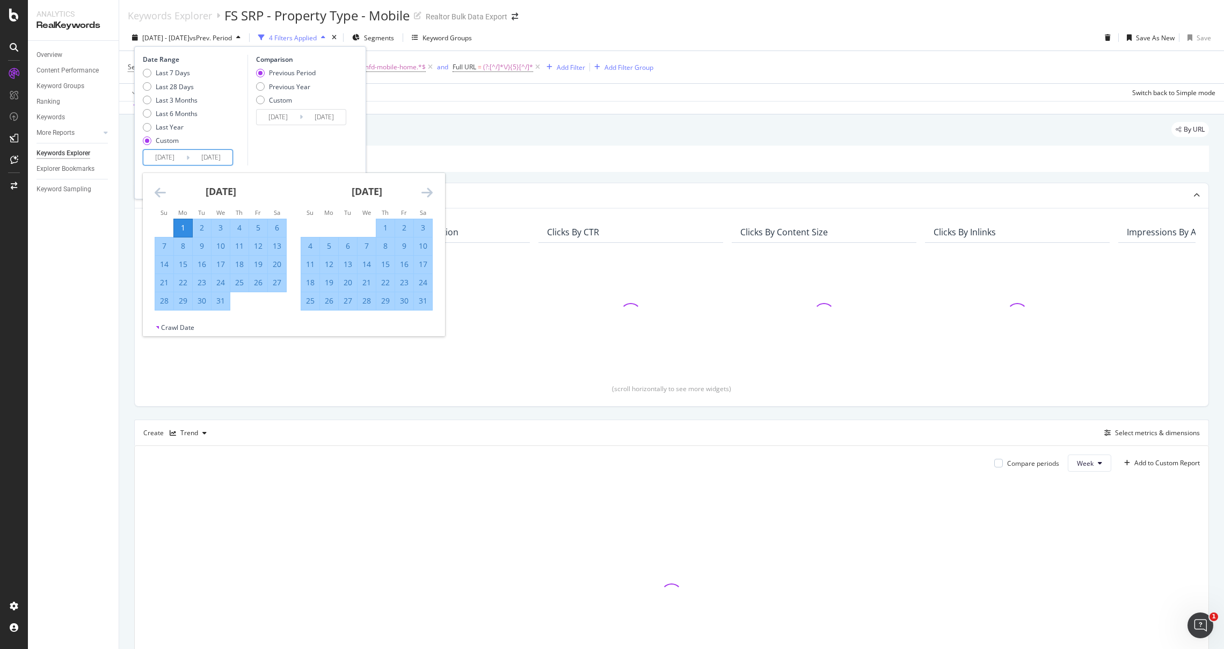
click at [165, 158] on input "[DATE]" at bounding box center [164, 157] width 43 height 15
click at [721, 32] on div "2024 Jul. 1st - 2025 Aug. 31st vs Prev. Period 4 Filters Applied Segments Keywo…" at bounding box center [671, 39] width 1105 height 21
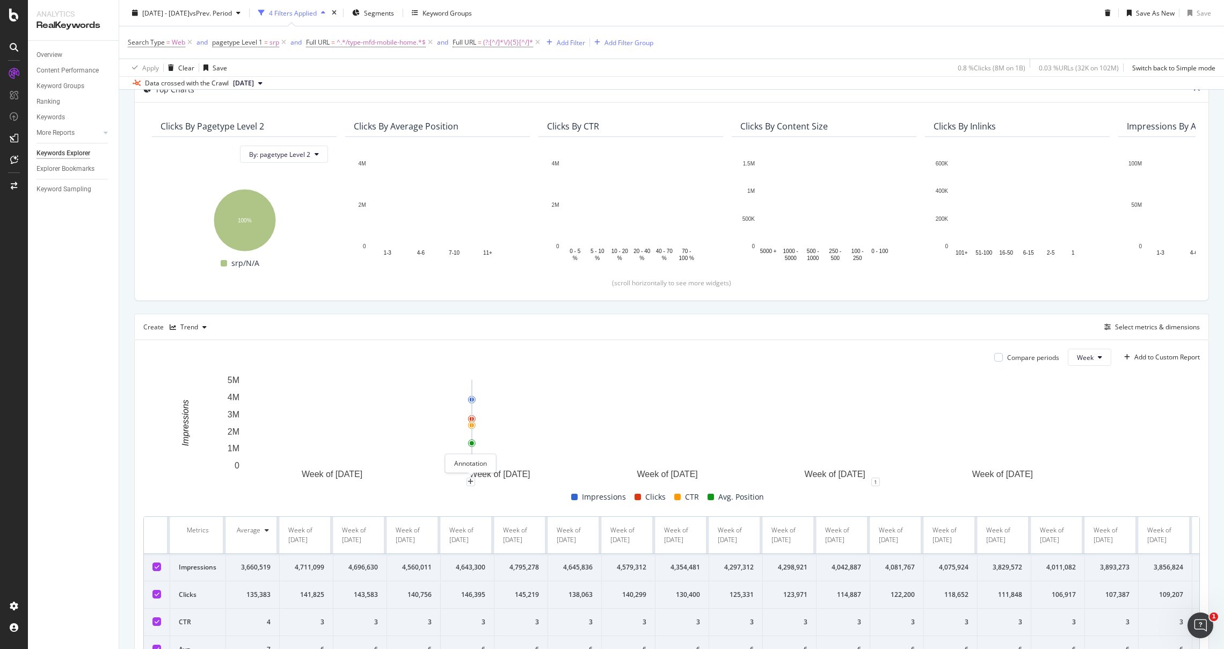
scroll to position [187, 0]
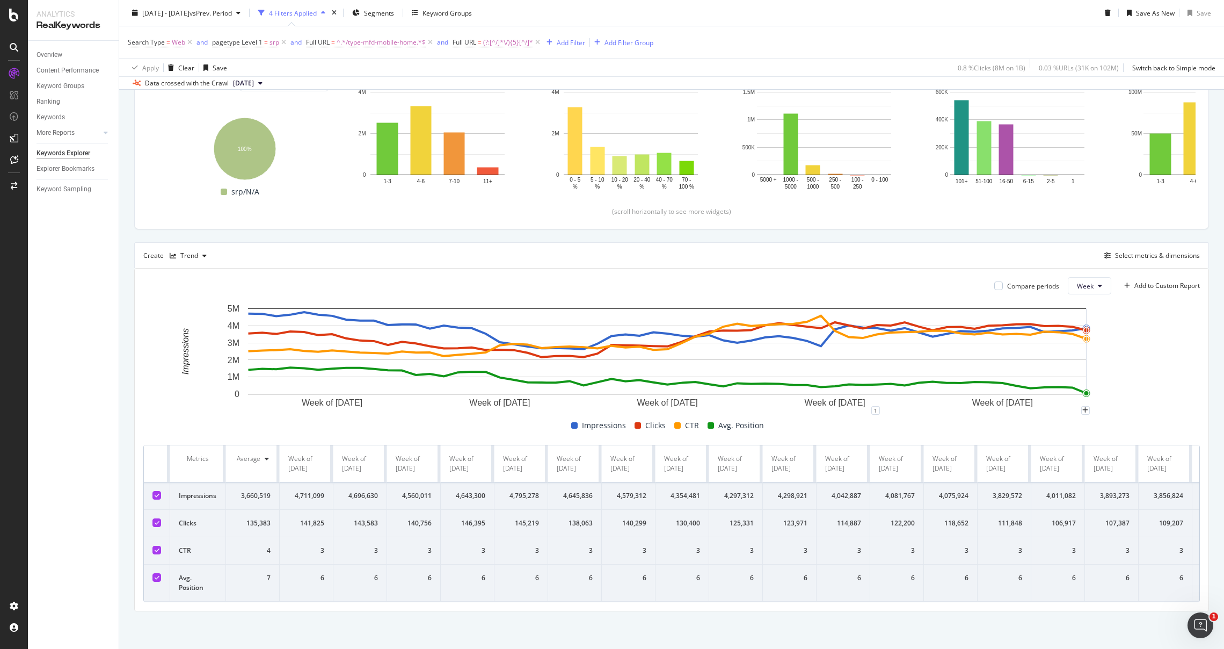
click at [1155, 380] on rect "A chart." at bounding box center [667, 356] width 1049 height 107
click at [156, 573] on div at bounding box center [156, 577] width 9 height 9
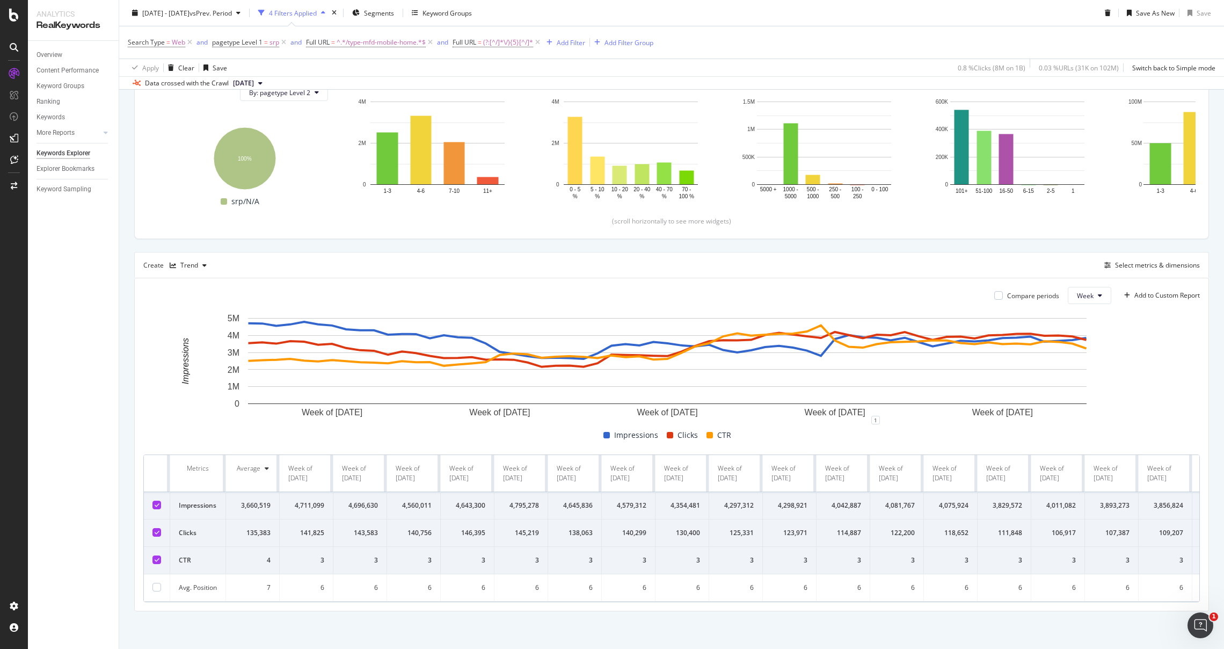
click at [158, 557] on icon at bounding box center [157, 559] width 5 height 5
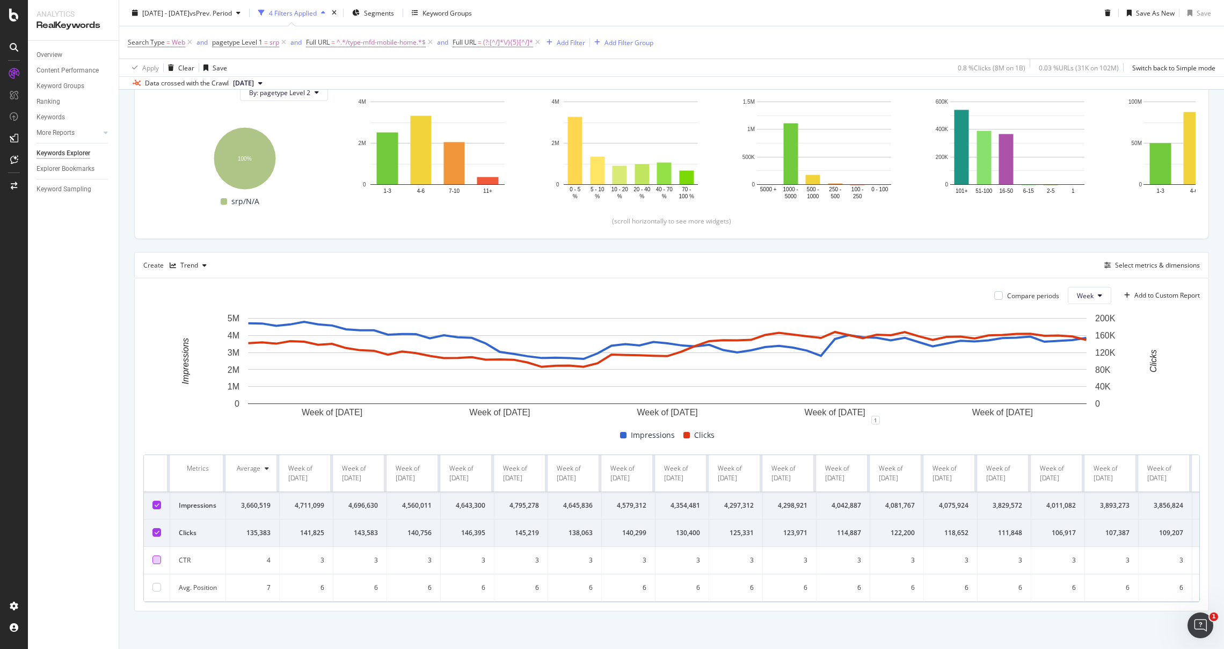
click at [962, 20] on div "2024 Jul. 1st - 2025 Aug. 31st vs Prev. Period 4 Filters Applied Segments Keywo…" at bounding box center [671, 14] width 1105 height 21
click at [970, 19] on div "2024 Jul. 1st - 2025 Aug. 31st vs Prev. Period 4 Filters Applied Segments Keywo…" at bounding box center [671, 14] width 1105 height 21
click at [889, 21] on div "2024 Jul. 1st - 2025 Aug. 31st vs Prev. Period 4 Filters Applied Segments Keywo…" at bounding box center [671, 14] width 1105 height 21
click at [812, 20] on div "2024 Jul. 1st - 2025 Aug. 31st vs Prev. Period 4 Filters Applied Segments Keywo…" at bounding box center [671, 14] width 1105 height 21
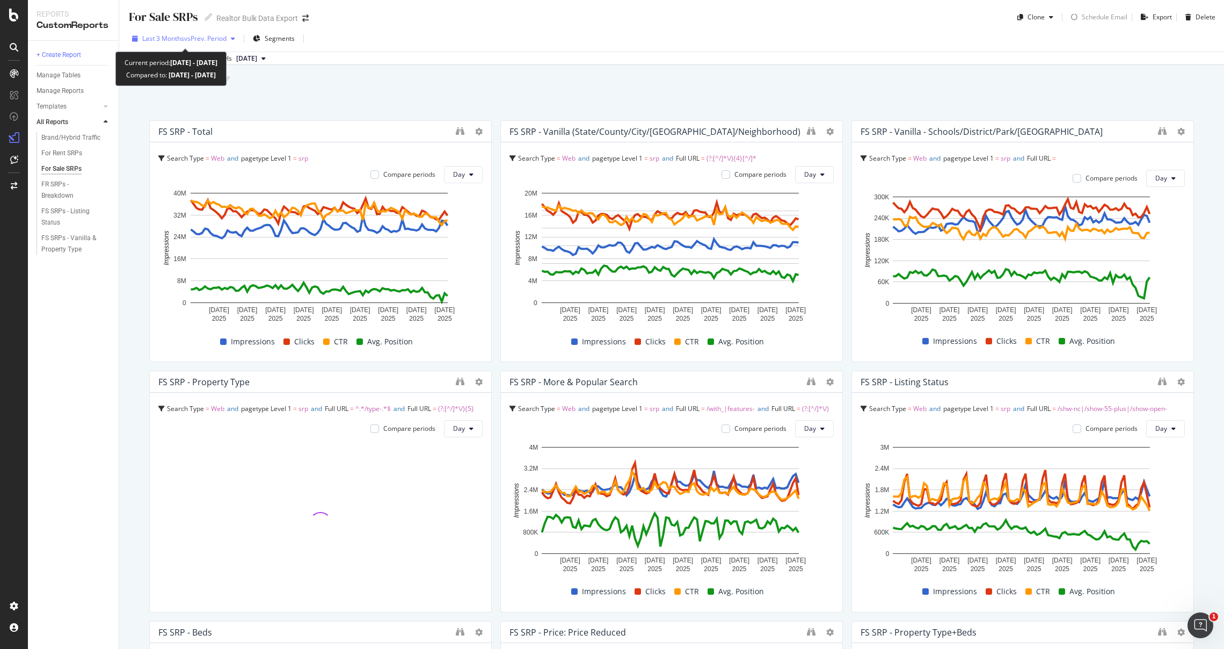
click at [197, 35] on span "vs Prev. Period" at bounding box center [205, 38] width 42 height 9
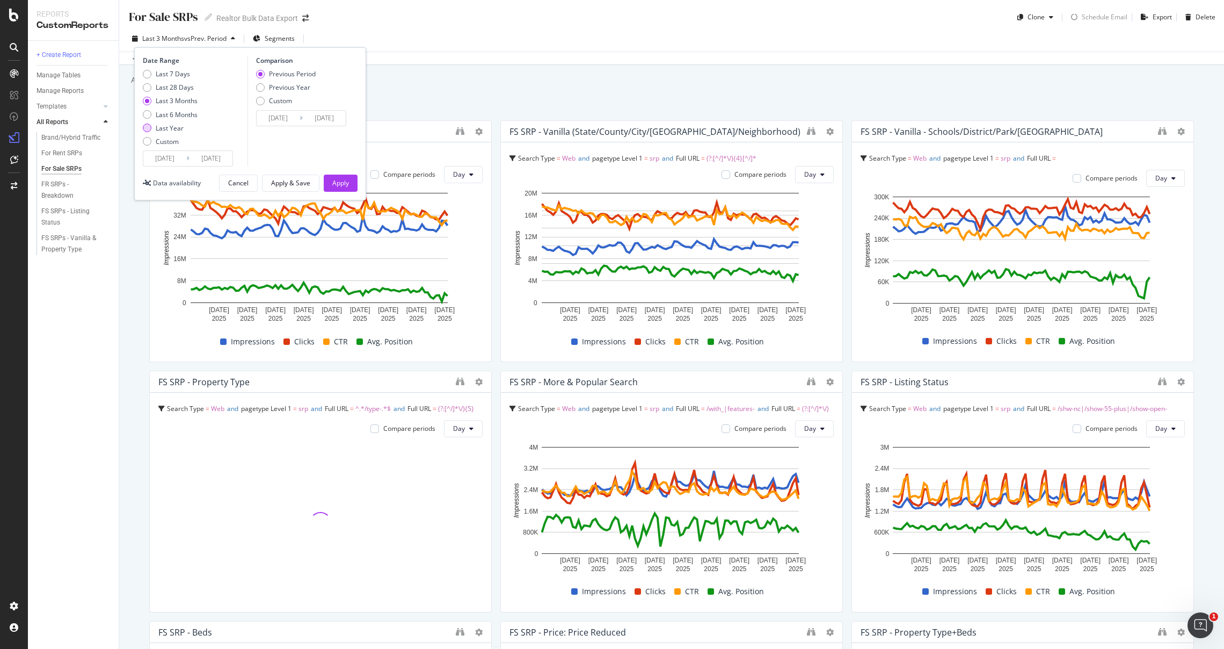
click at [168, 130] on div "Last Year" at bounding box center [170, 127] width 28 height 9
type input "[DATE]"
click at [172, 164] on input "[DATE]" at bounding box center [164, 158] width 43 height 15
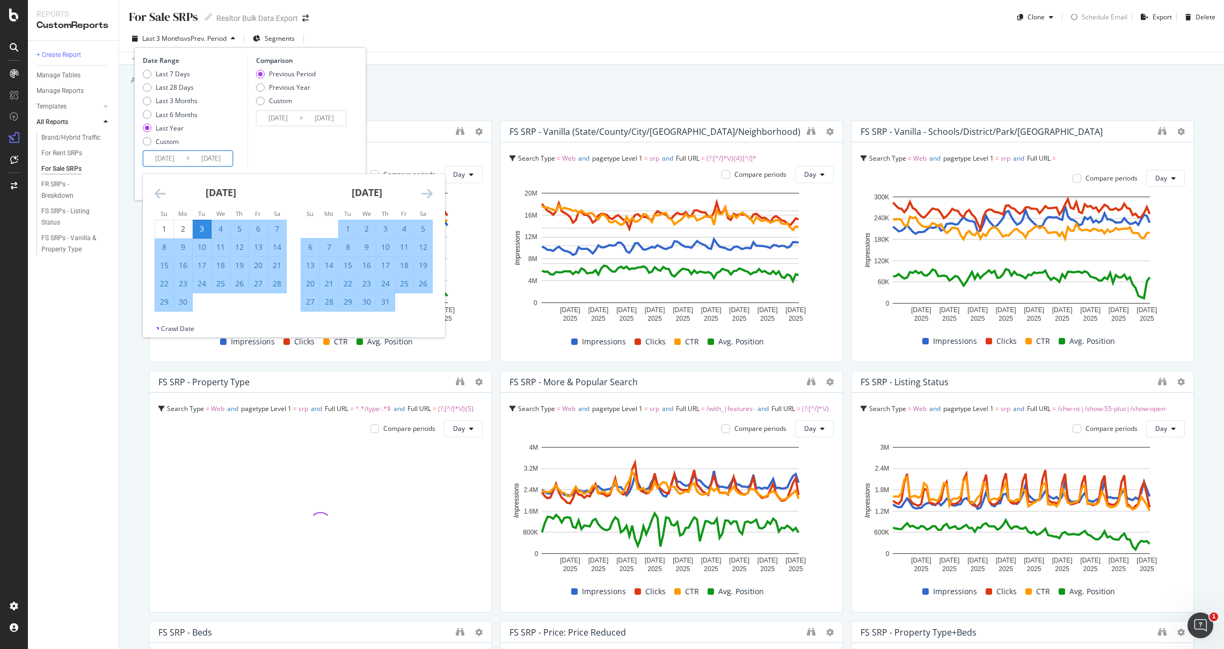
click at [157, 195] on icon "Move backward to switch to the previous month." at bounding box center [160, 193] width 11 height 13
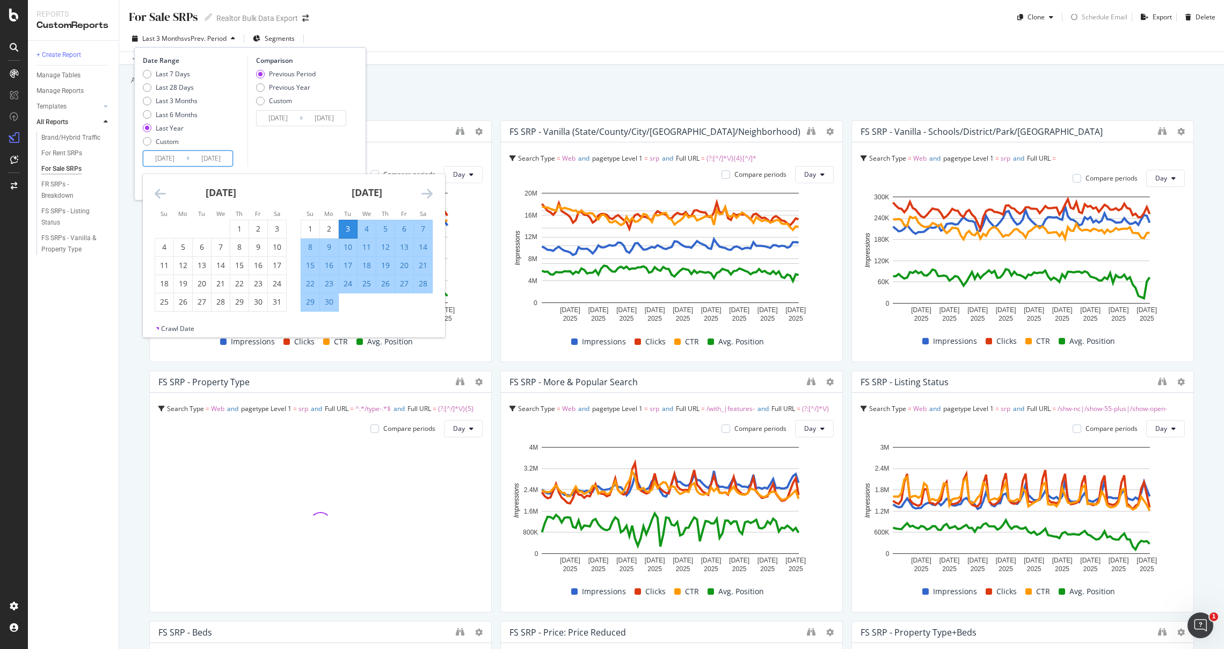
click at [157, 194] on icon "Move backward to switch to the previous month." at bounding box center [160, 193] width 11 height 13
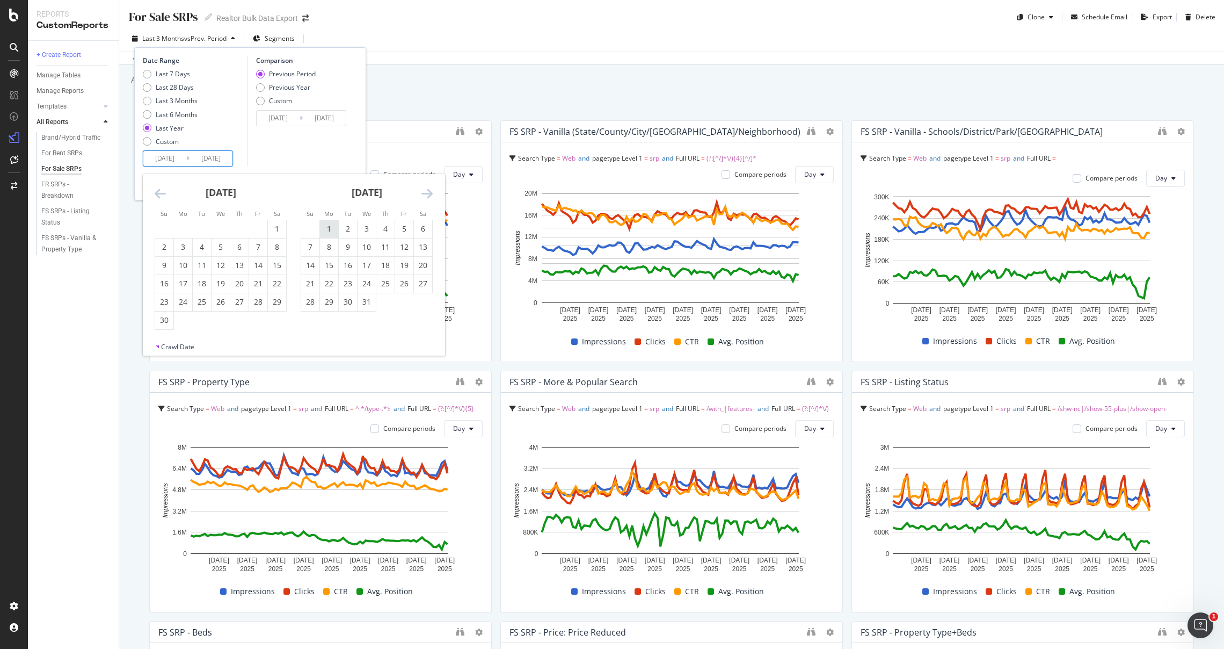
click at [325, 222] on div "1" at bounding box center [329, 229] width 18 height 18
type input "[DATE]"
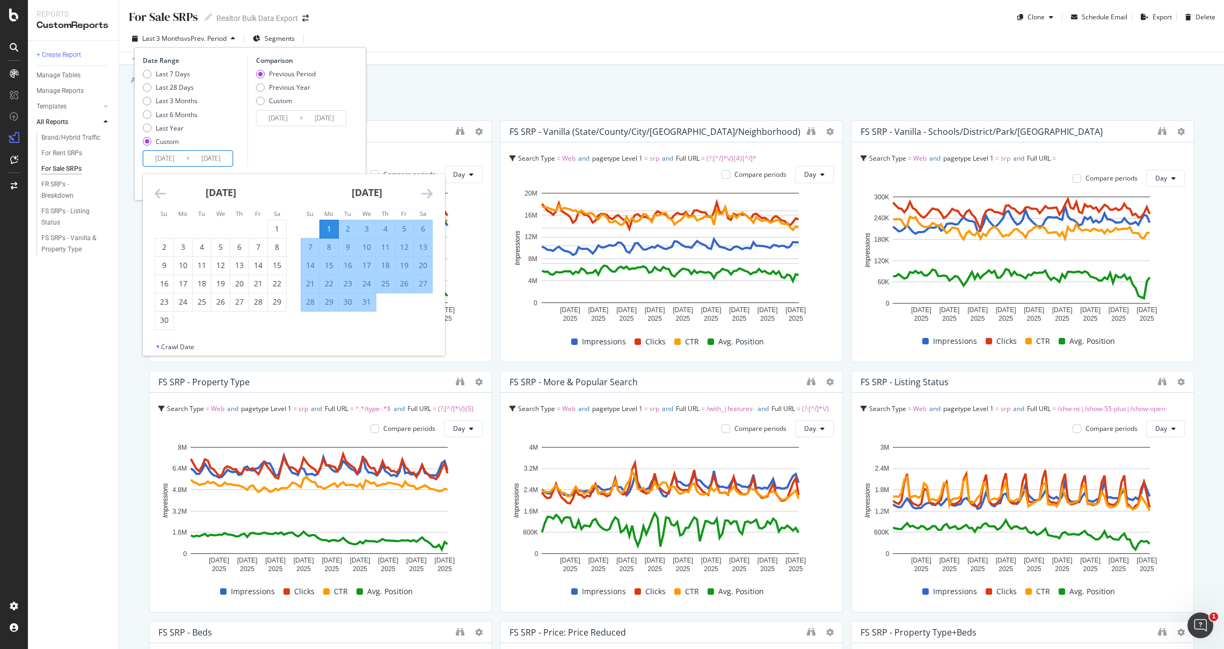
click at [217, 159] on input "[DATE]" at bounding box center [211, 158] width 43 height 15
type input "[DATE]"
type input "2023/05/30"
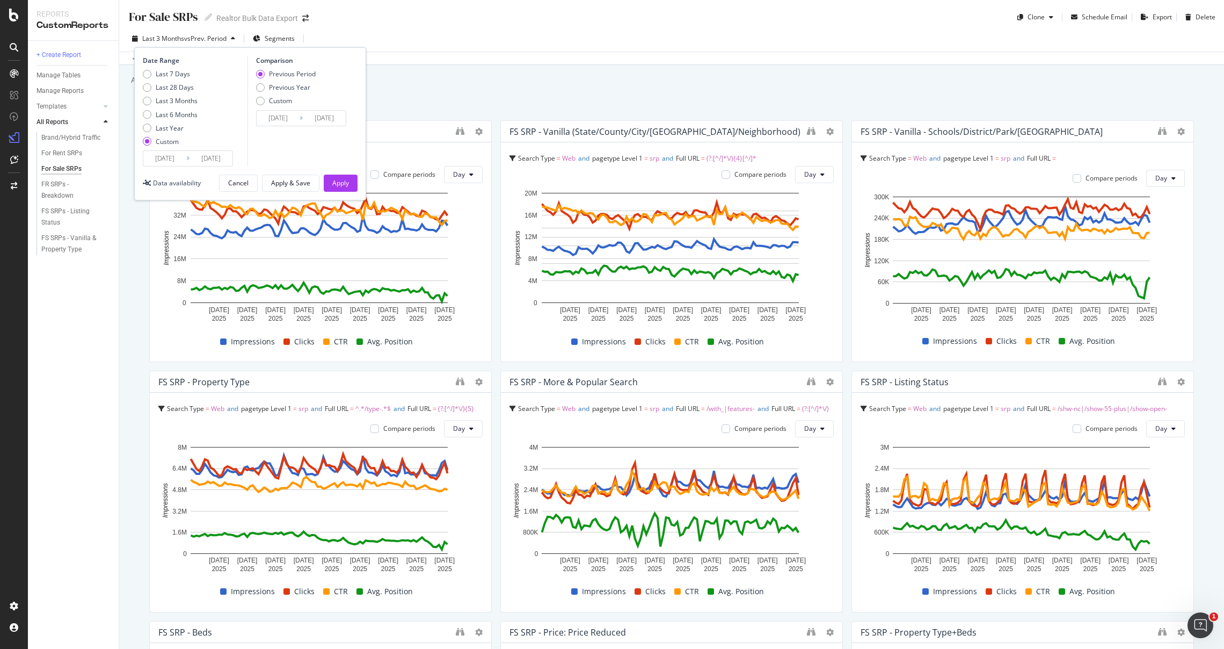
type input "[DATE]"
click at [344, 183] on div "Apply" at bounding box center [340, 182] width 17 height 9
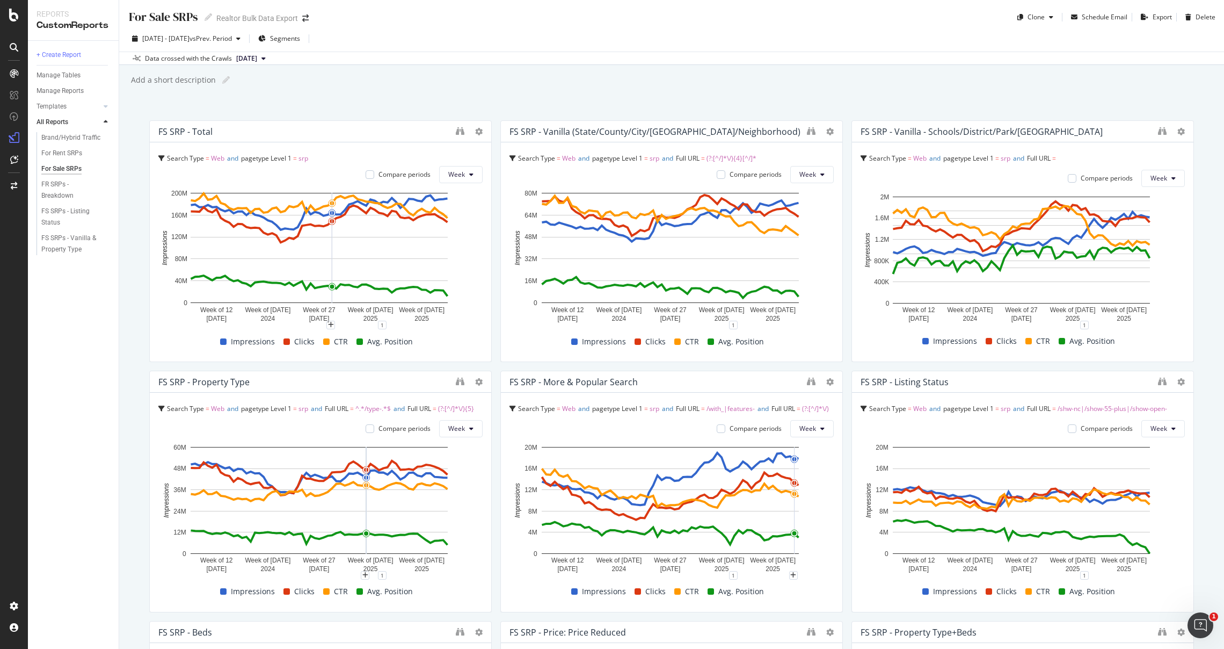
click at [944, 5] on div "For Sale SRPs For Sale SRPs Realtor Bulk Data Export Clone Schedule Email Expor…" at bounding box center [671, 13] width 1105 height 26
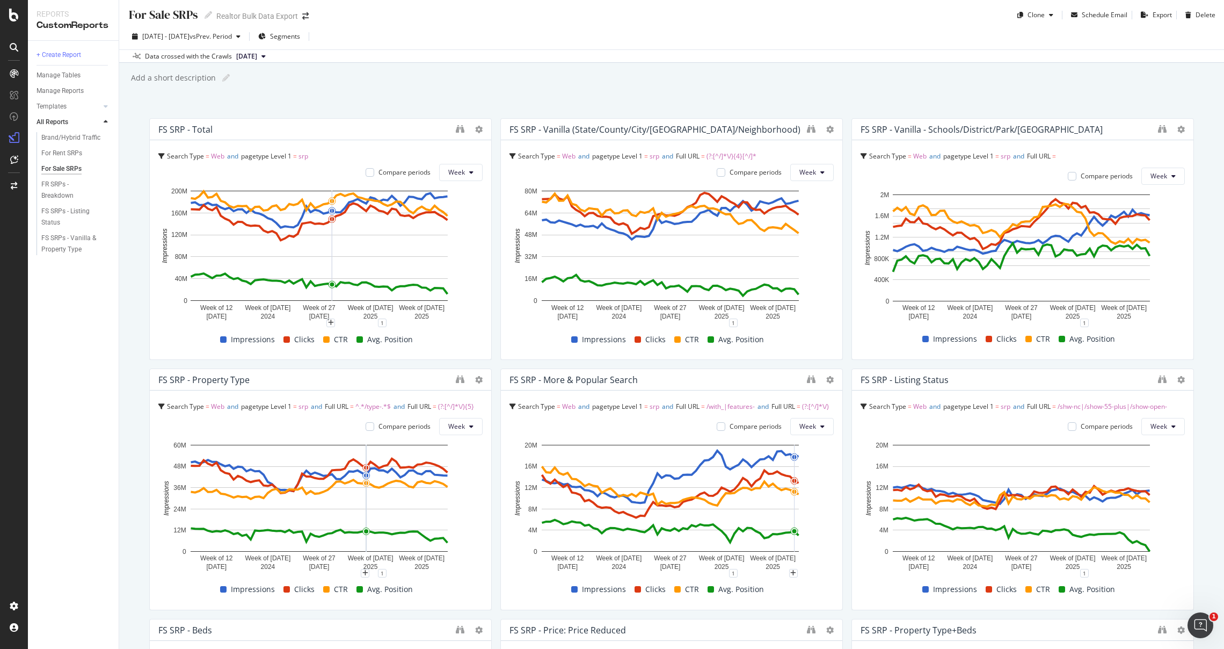
click at [834, 55] on div "Data crossed with the Crawls 2025 Jan. 17th" at bounding box center [671, 55] width 1105 height 13
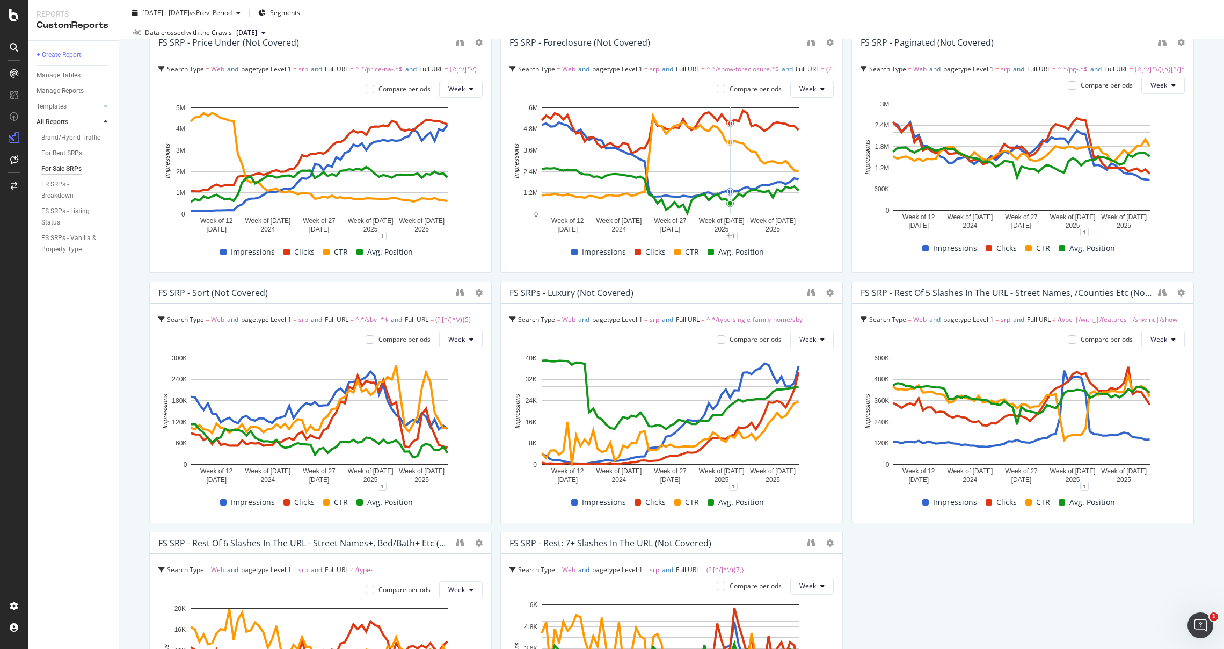
scroll to position [1282, 0]
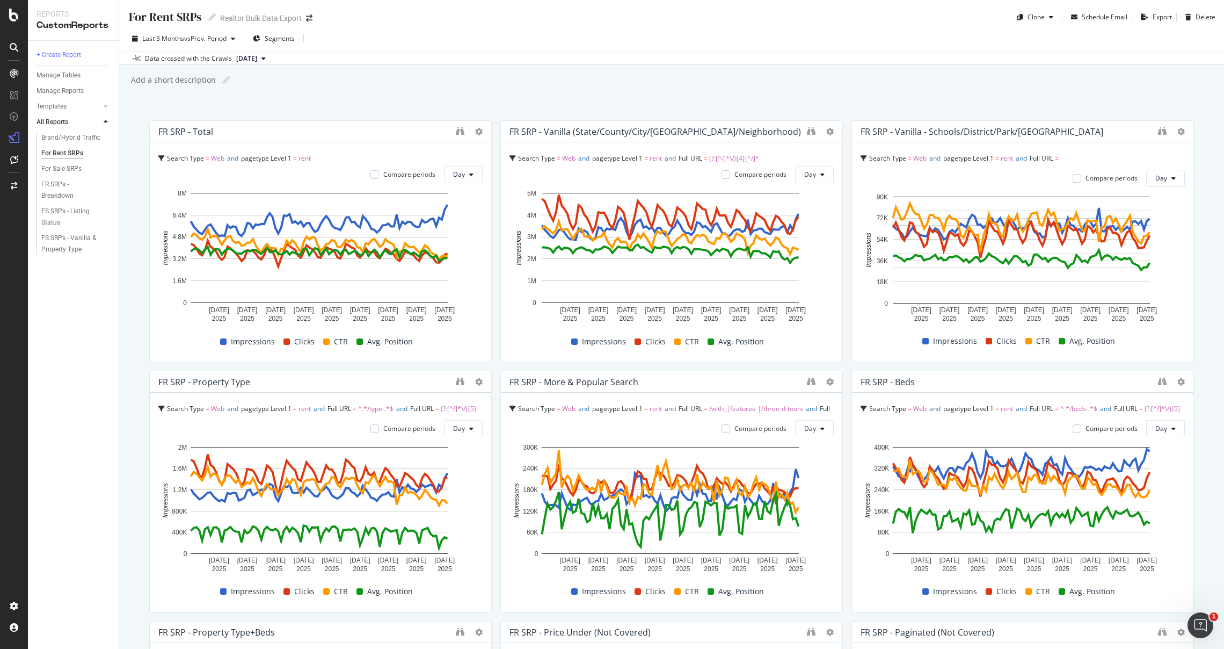
click at [879, 47] on div "Last 3 Months vs Prev. Period Segments" at bounding box center [671, 40] width 1105 height 21
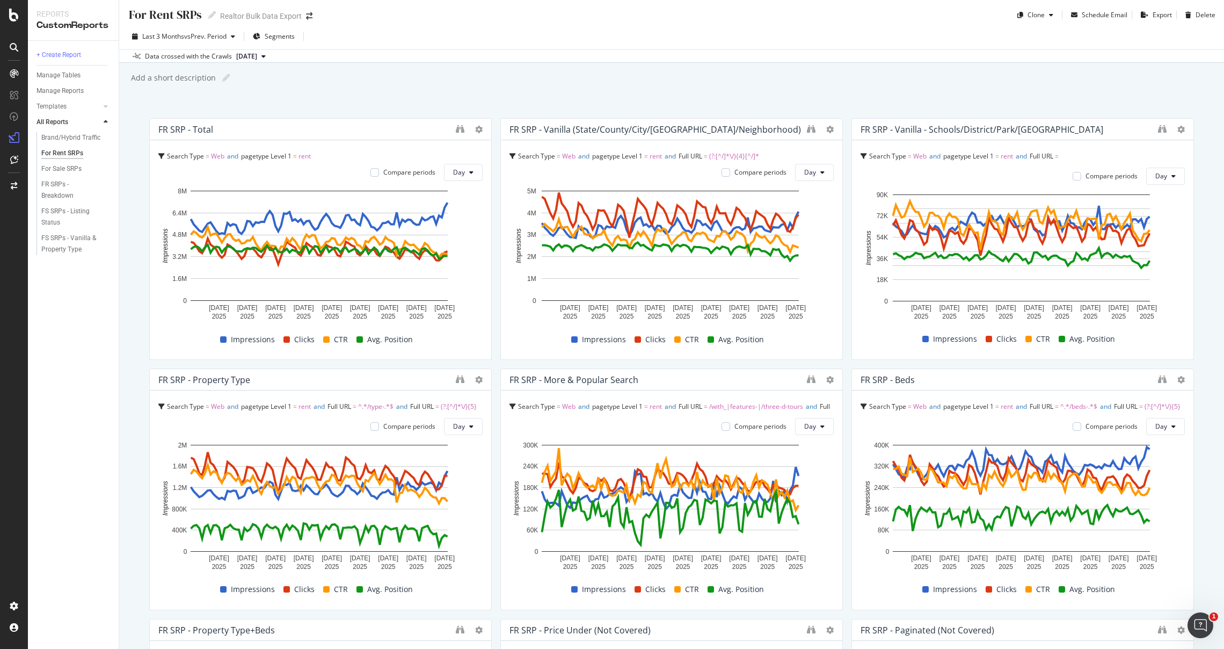
click at [879, 49] on div "Data crossed with the Crawls 2025 Jan. 17th" at bounding box center [671, 55] width 1105 height 13
